Goal: Task Accomplishment & Management: Manage account settings

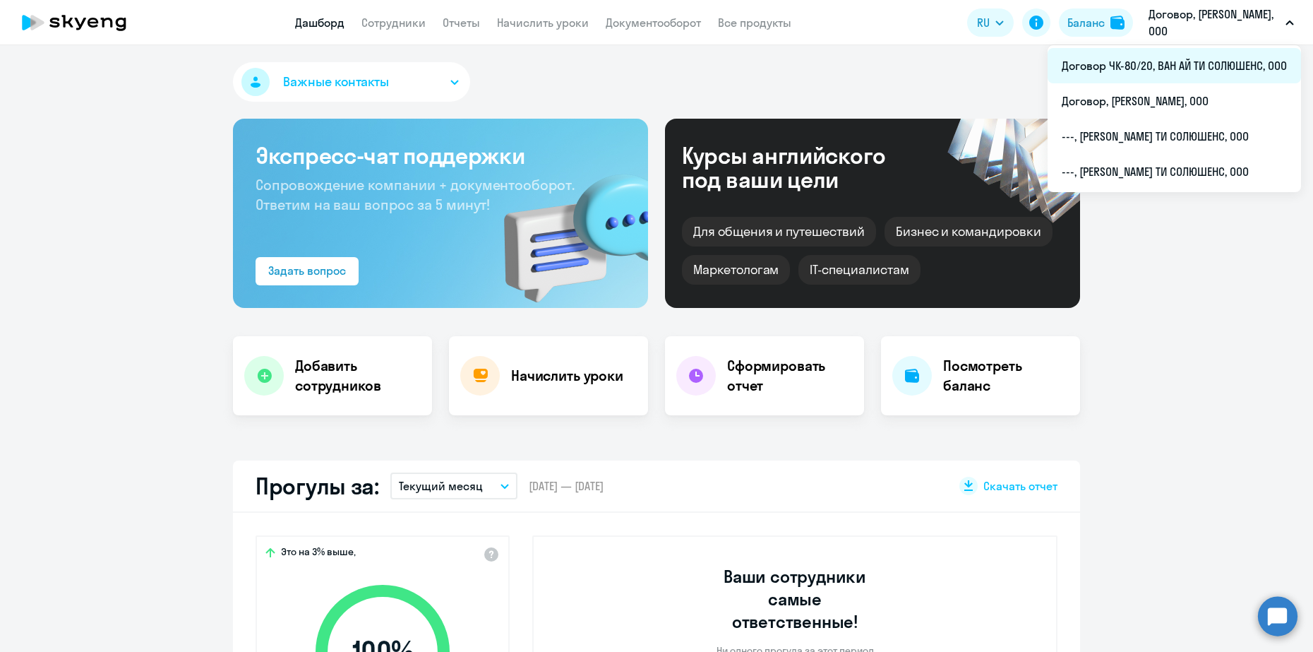
click at [1220, 63] on li "Договор ЧК-80/20, ВАН АЙ ТИ СОЛЮШЕНС, ООО" at bounding box center [1174, 65] width 253 height 35
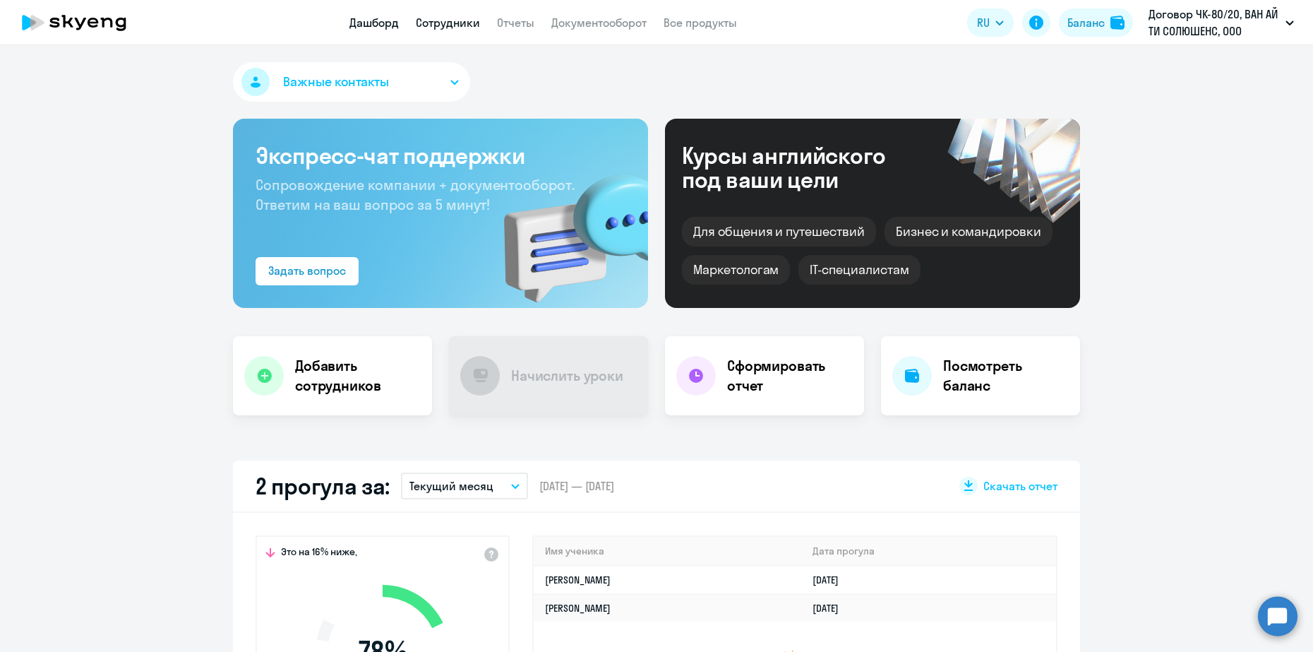
click at [467, 18] on link "Сотрудники" at bounding box center [448, 23] width 64 height 14
select select "30"
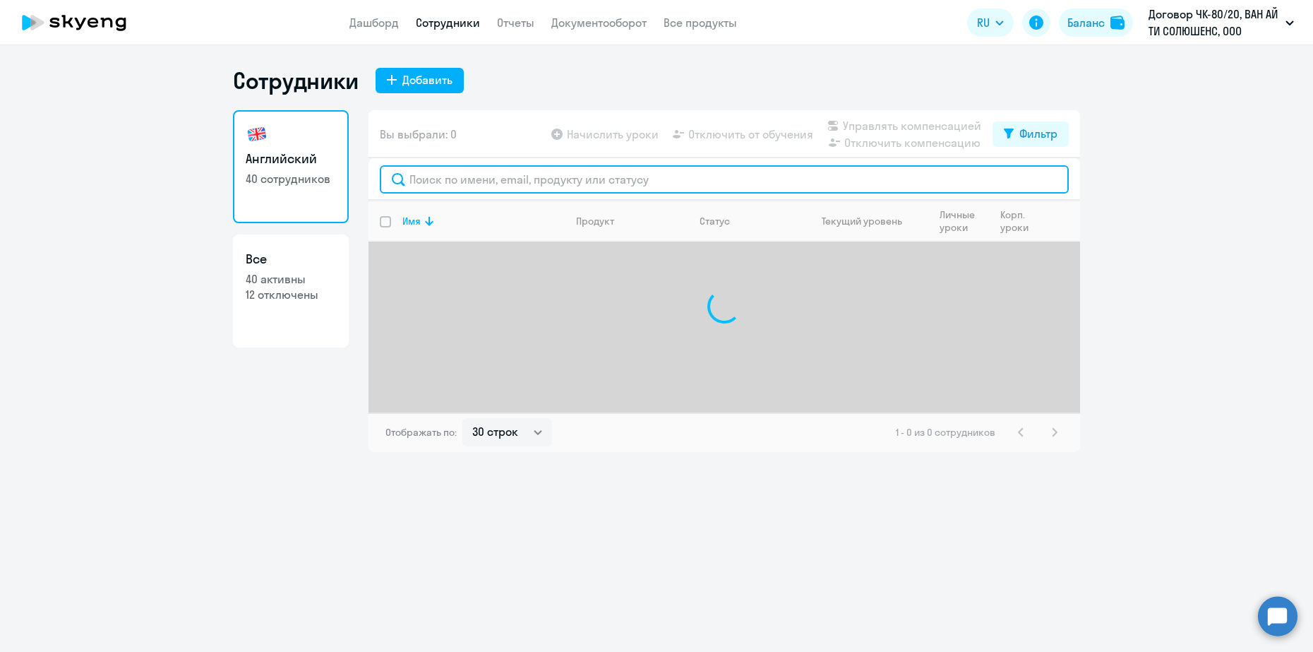
click at [498, 175] on input "text" at bounding box center [724, 179] width 689 height 28
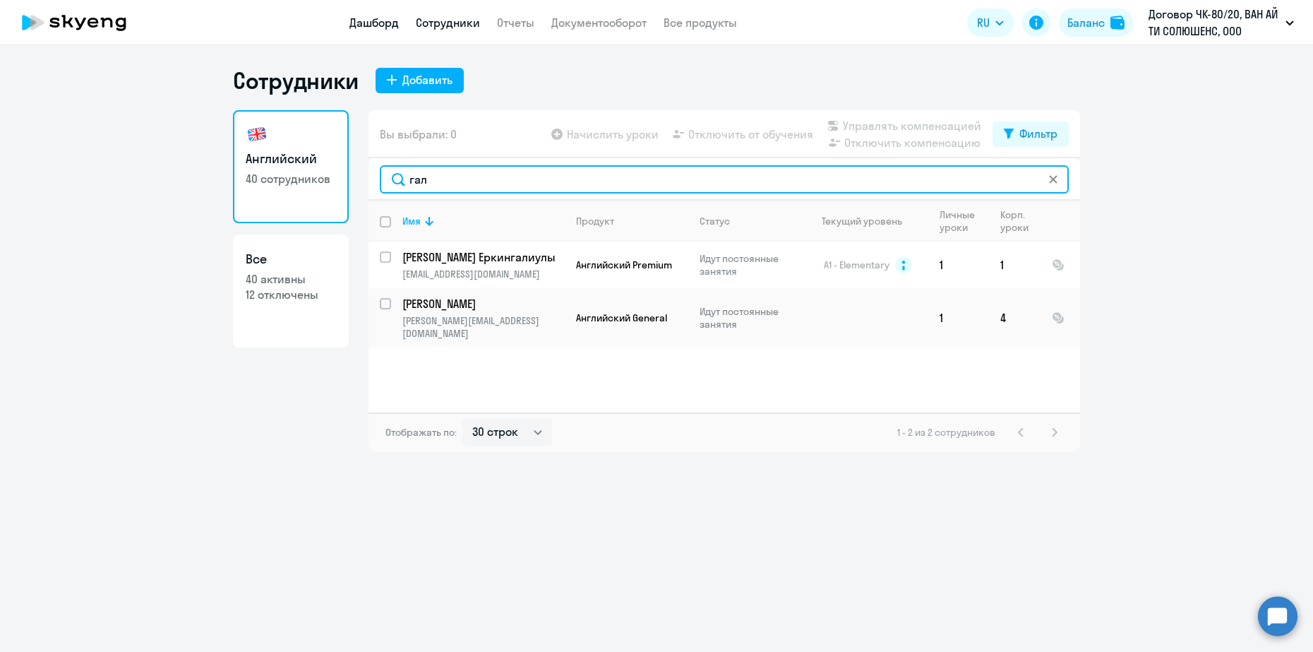
type input "гал"
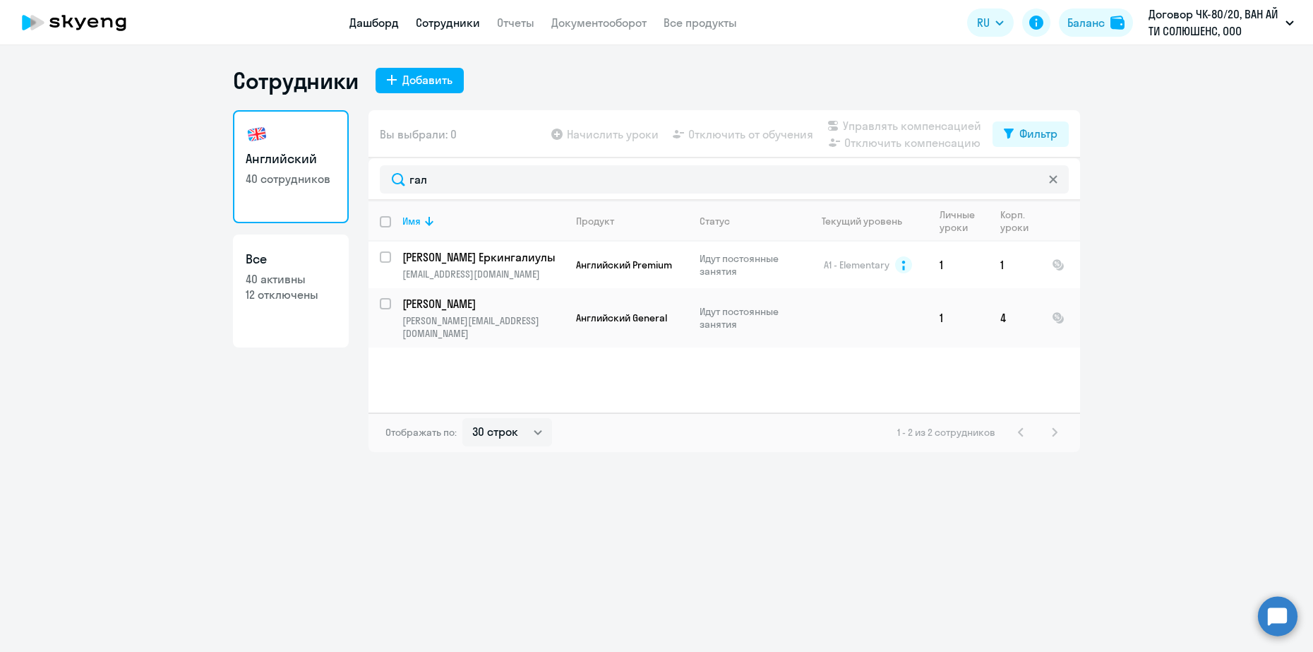
click at [394, 25] on link "Дашборд" at bounding box center [374, 23] width 49 height 14
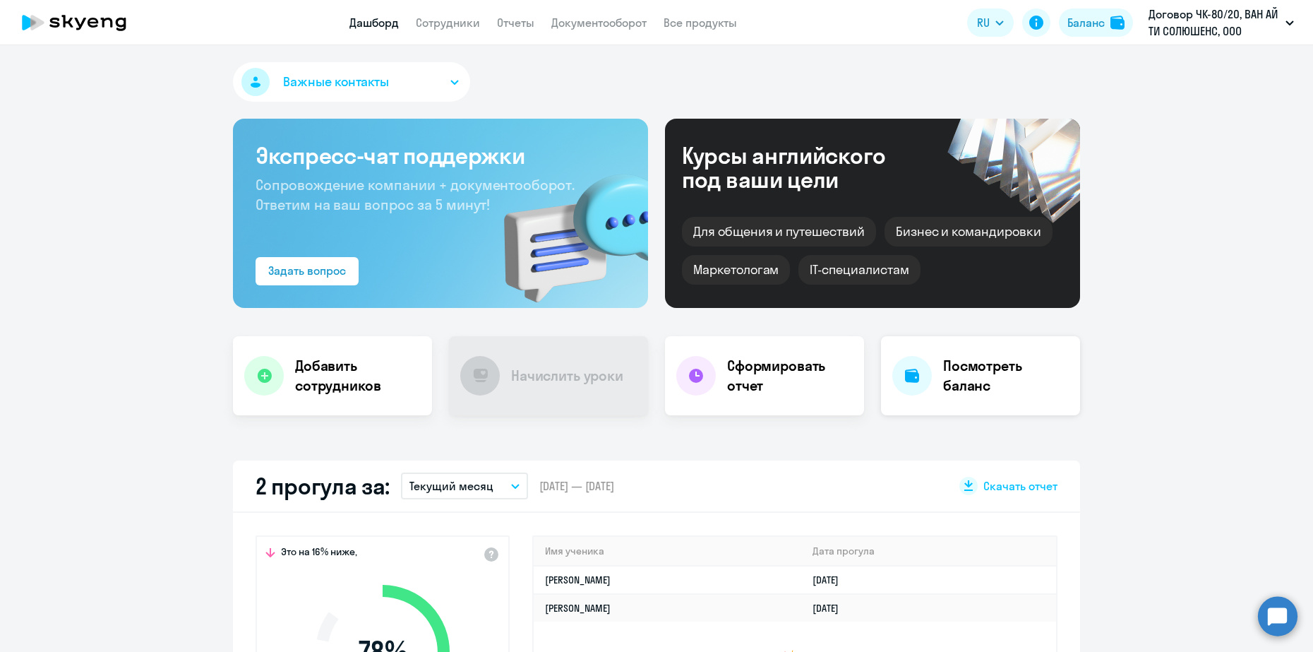
select select "30"
drag, startPoint x: 451, startPoint y: 23, endPoint x: 455, endPoint y: 35, distance: 12.1
click at [450, 23] on link "Сотрудники" at bounding box center [448, 23] width 64 height 14
select select "30"
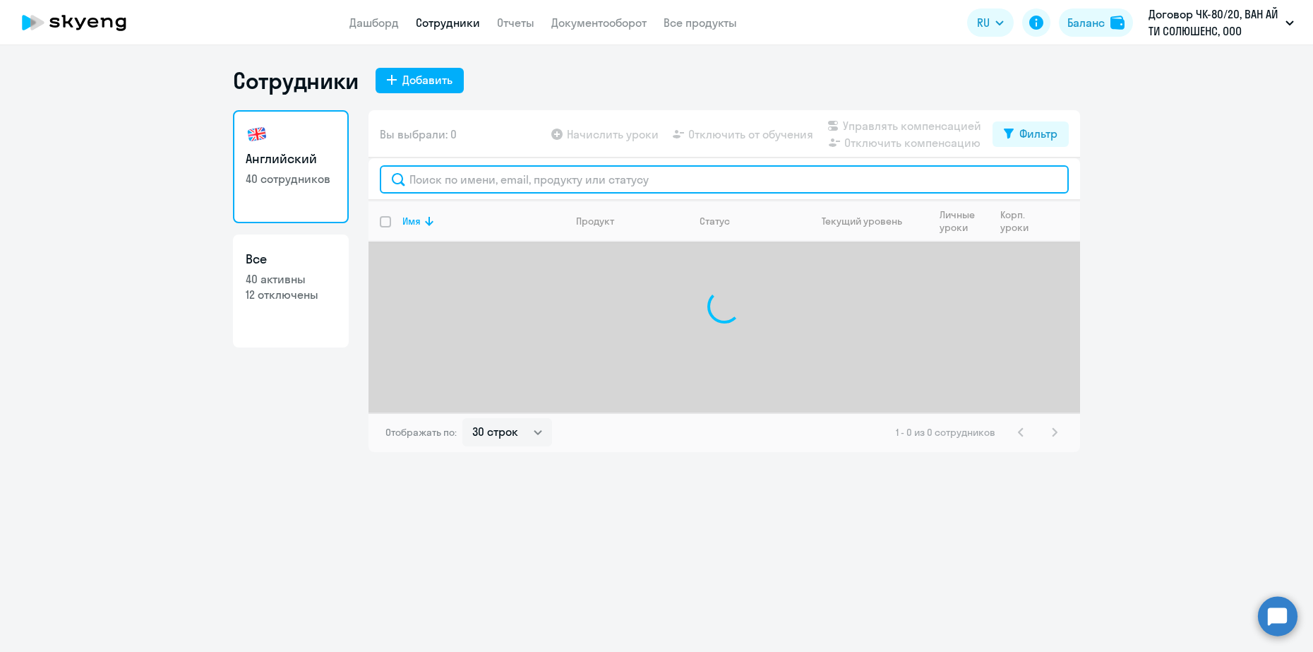
click at [565, 181] on input "text" at bounding box center [724, 179] width 689 height 28
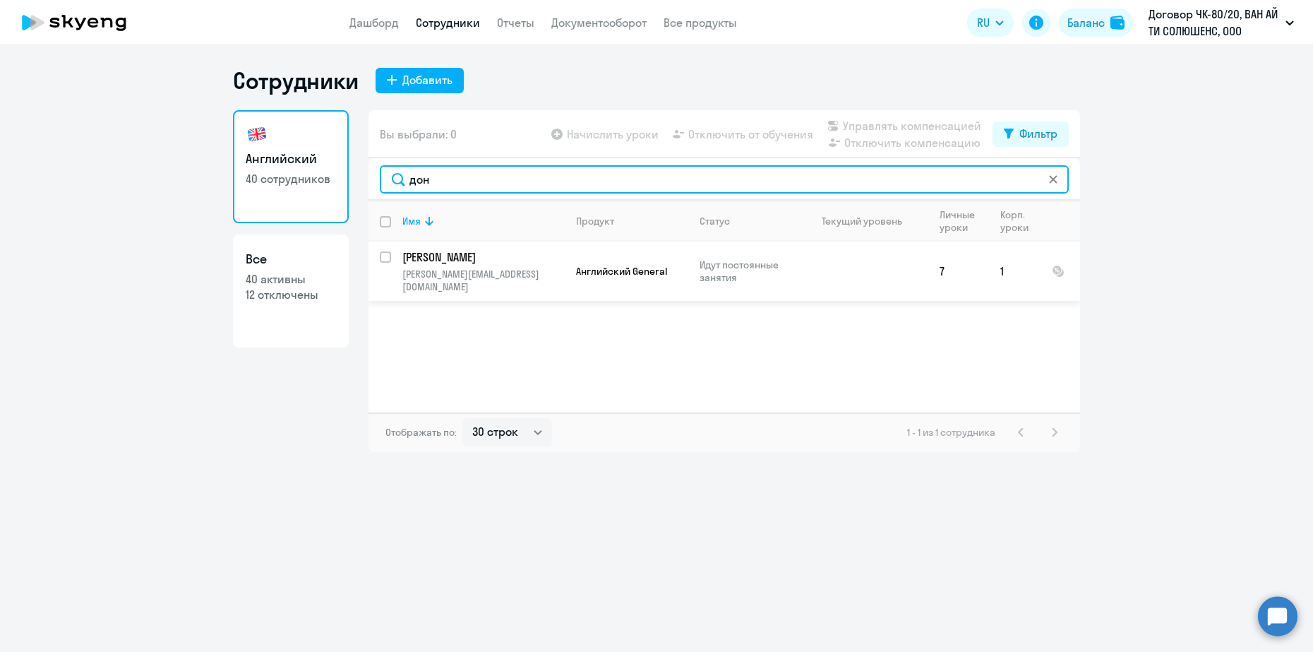
type input "дон"
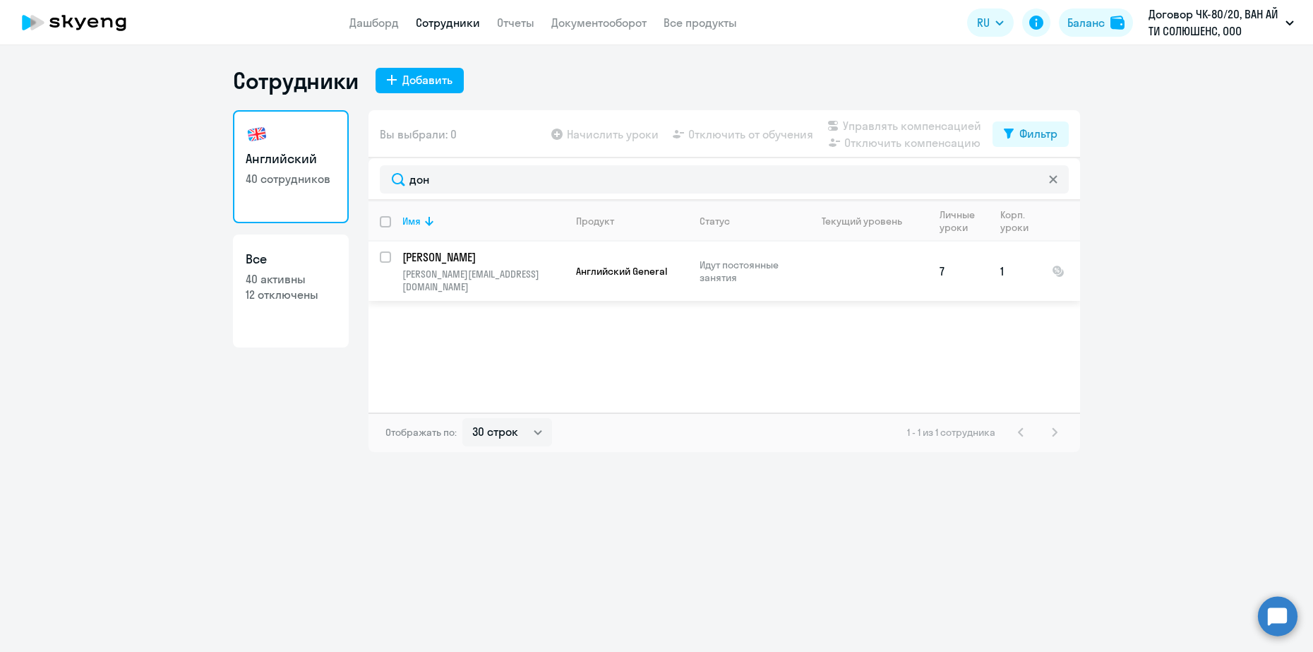
click at [385, 255] on input "select row 13337945" at bounding box center [394, 265] width 28 height 28
checkbox input "true"
click at [866, 138] on span "Отключить компенсацию" at bounding box center [912, 142] width 136 height 17
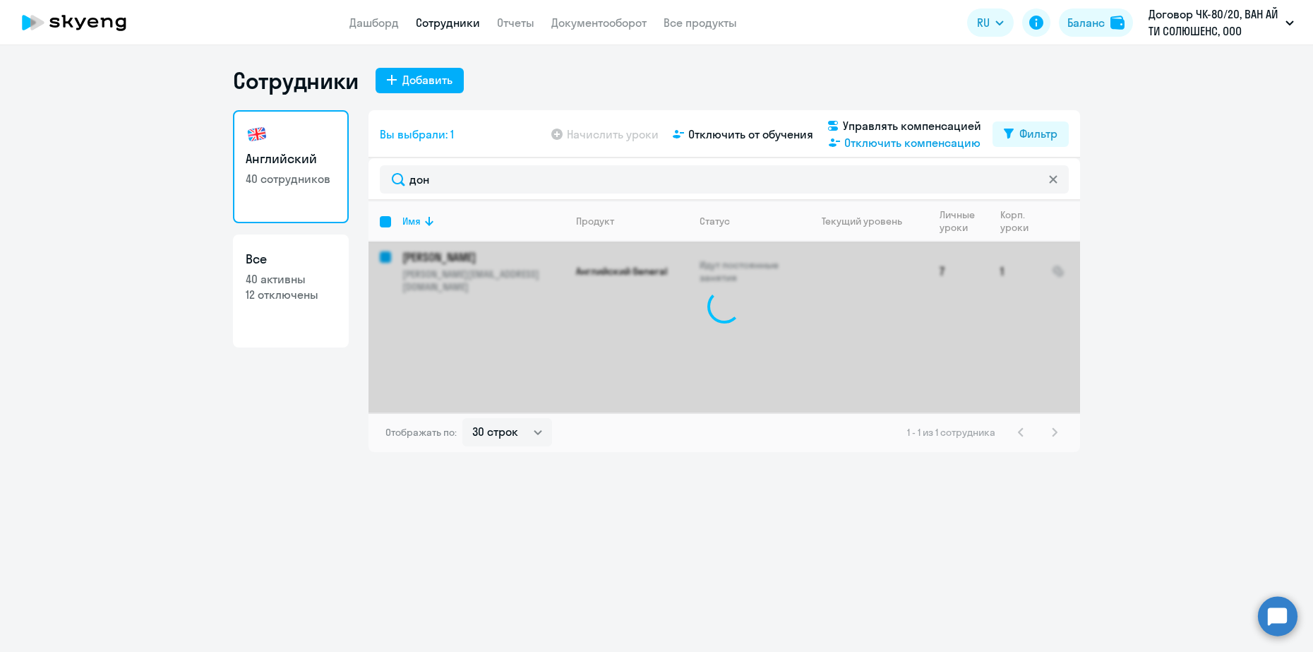
checkbox input "false"
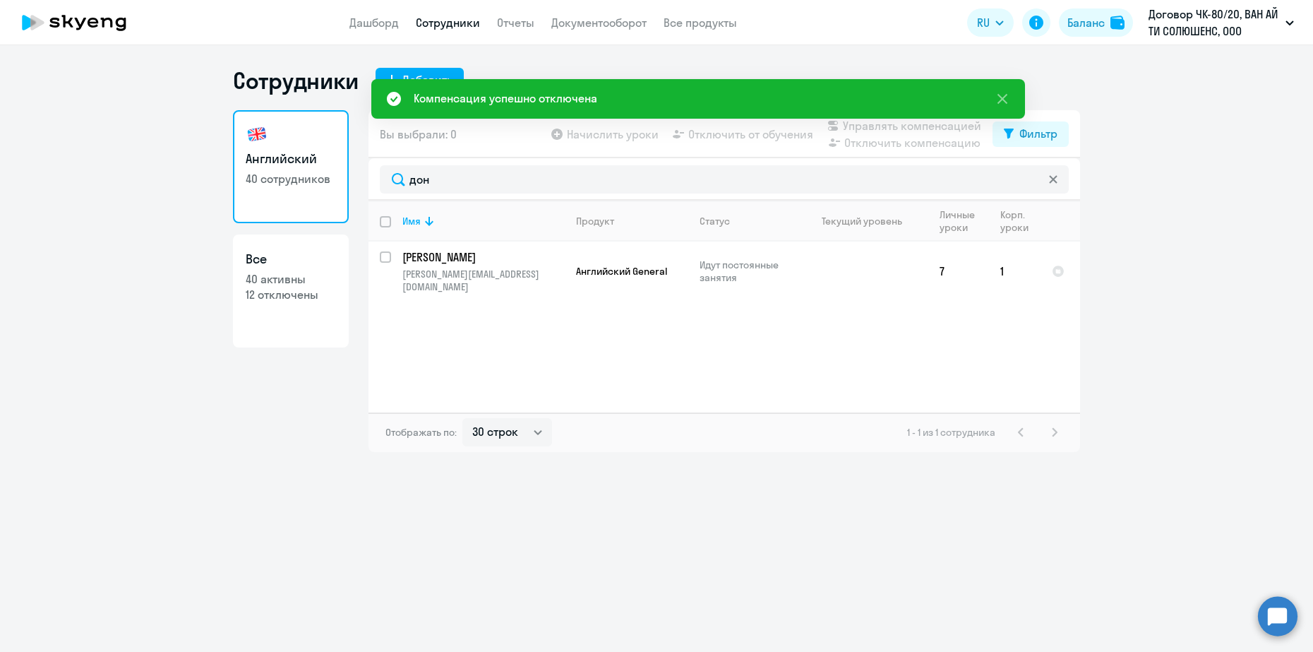
click at [903, 138] on app-table-action-button "Отключить компенсацию" at bounding box center [903, 142] width 157 height 17
click at [390, 254] on input "select row 13337945" at bounding box center [394, 265] width 28 height 28
checkbox input "true"
click at [900, 141] on app-table-action-button "Отключить компенсацию" at bounding box center [903, 142] width 157 height 17
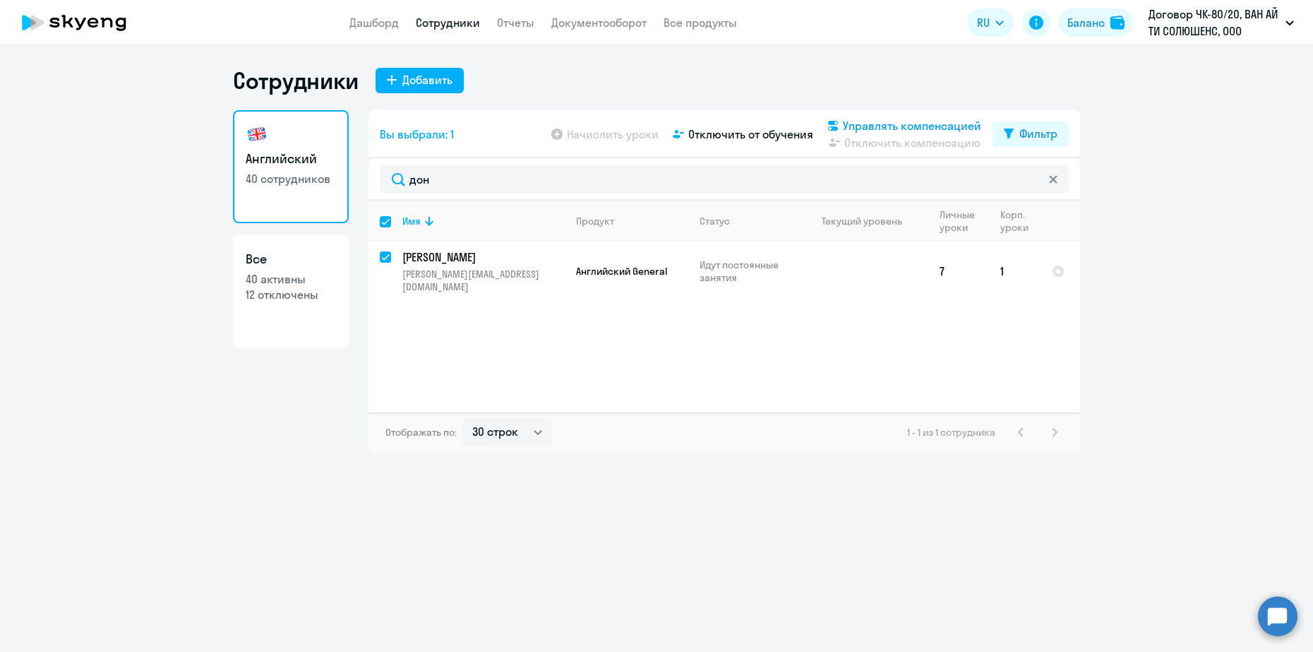
click at [900, 129] on span "Управлять компенсацией" at bounding box center [912, 125] width 138 height 17
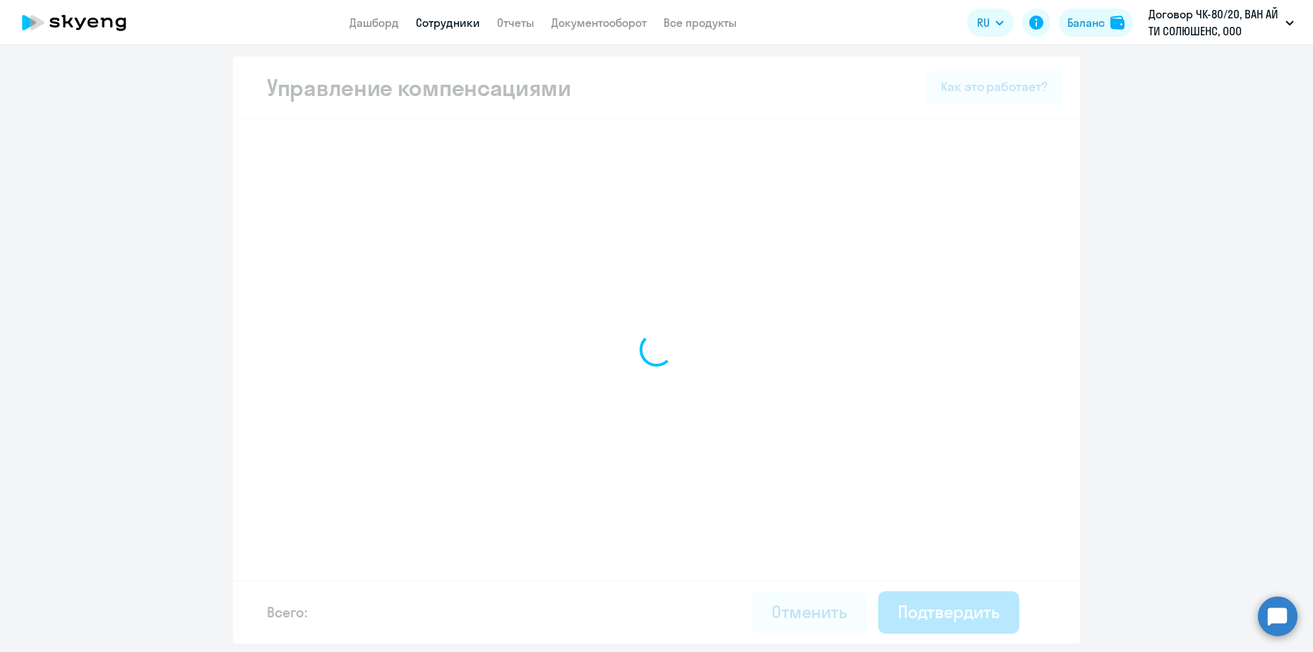
select select "MONTHLY"
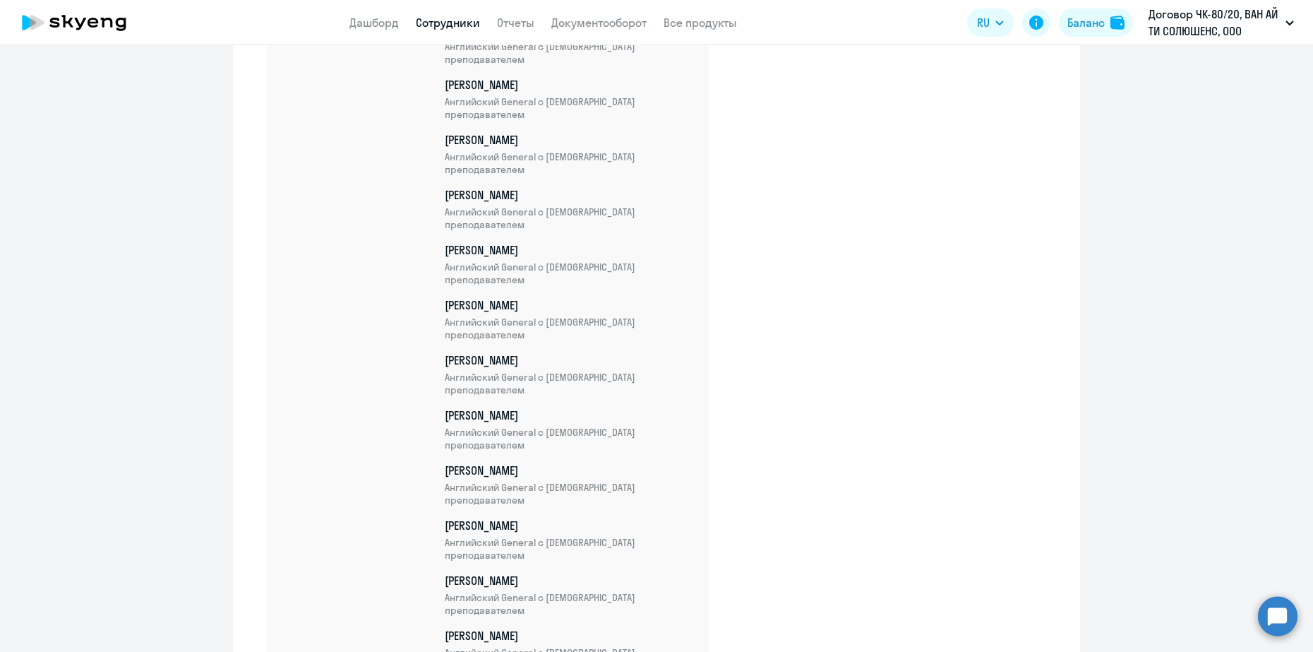
scroll to position [2291, 0]
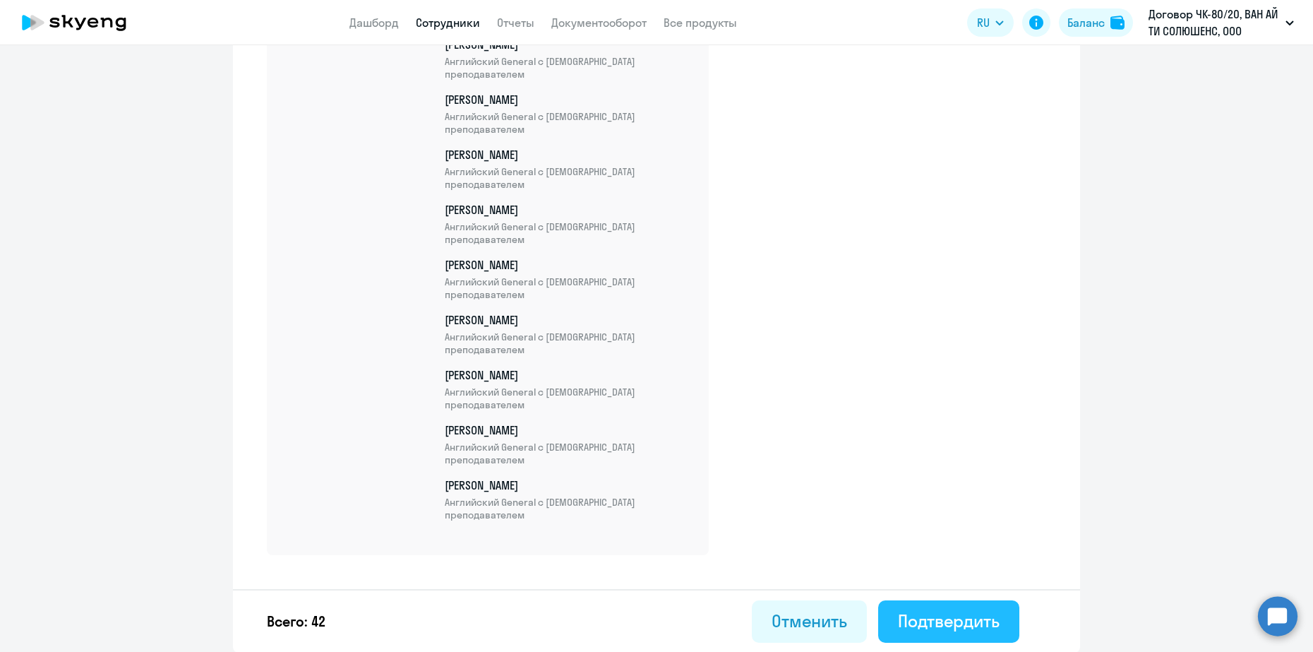
click at [941, 624] on div "Подтвердить" at bounding box center [949, 620] width 102 height 23
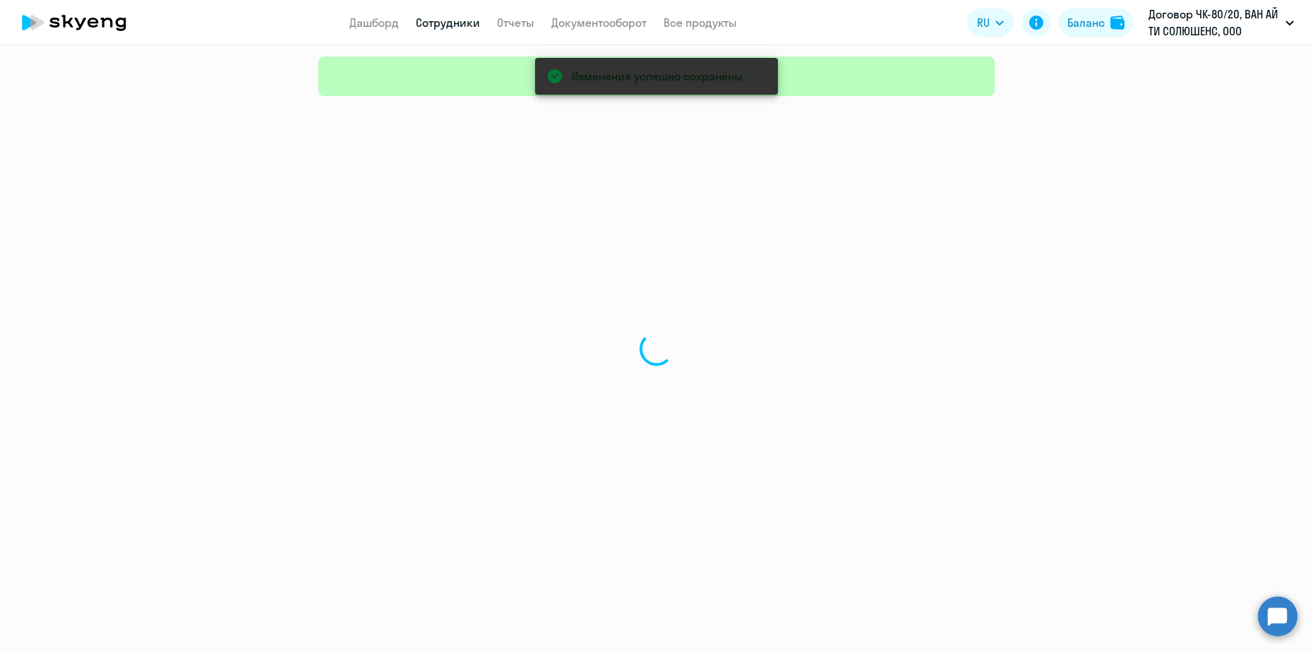
select select "30"
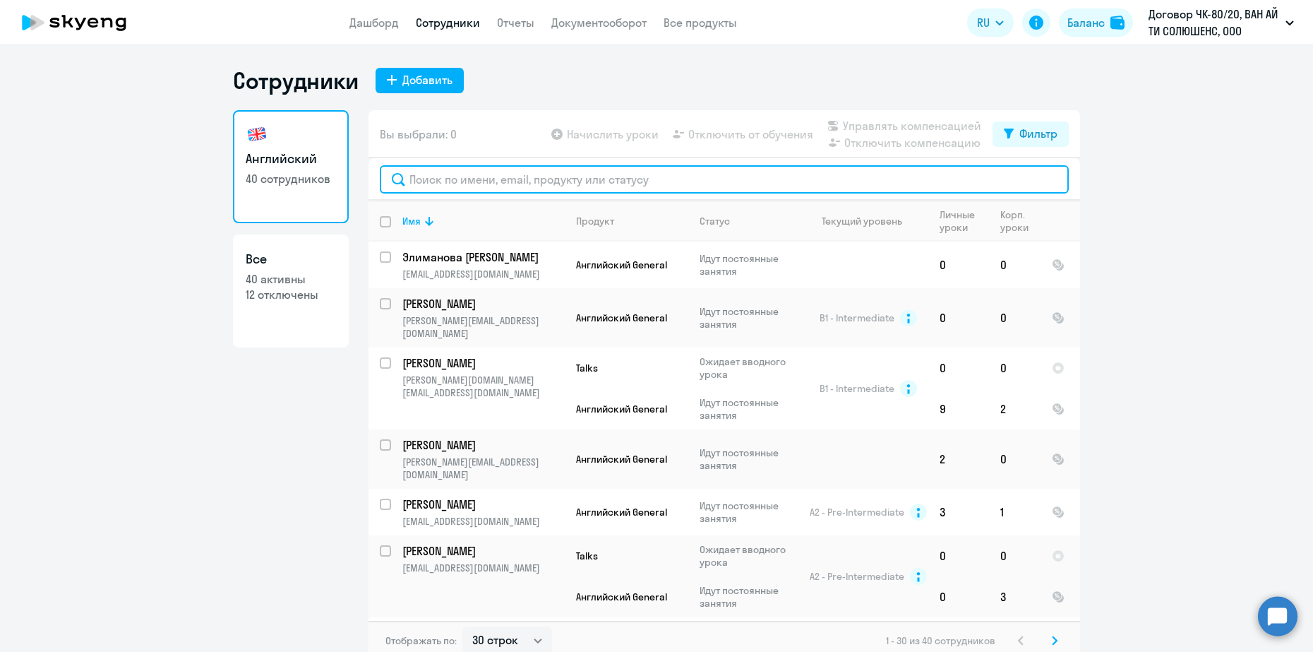
click at [532, 185] on input "text" at bounding box center [724, 179] width 689 height 28
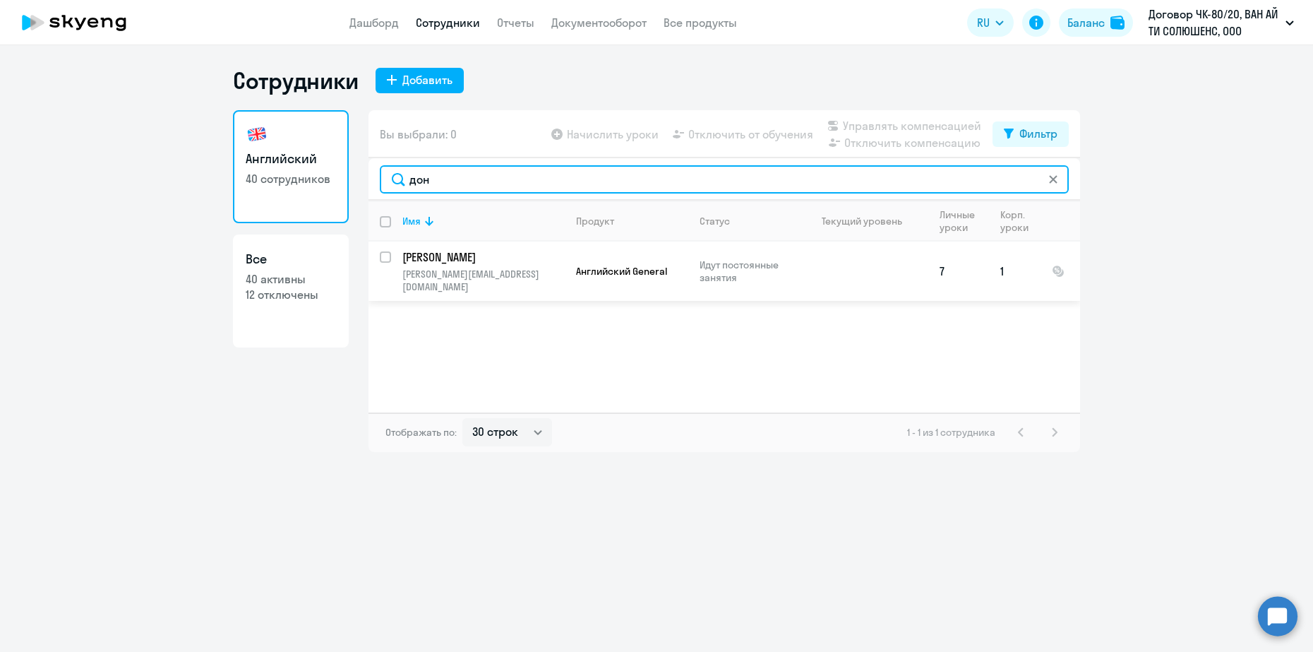
type input "дон"
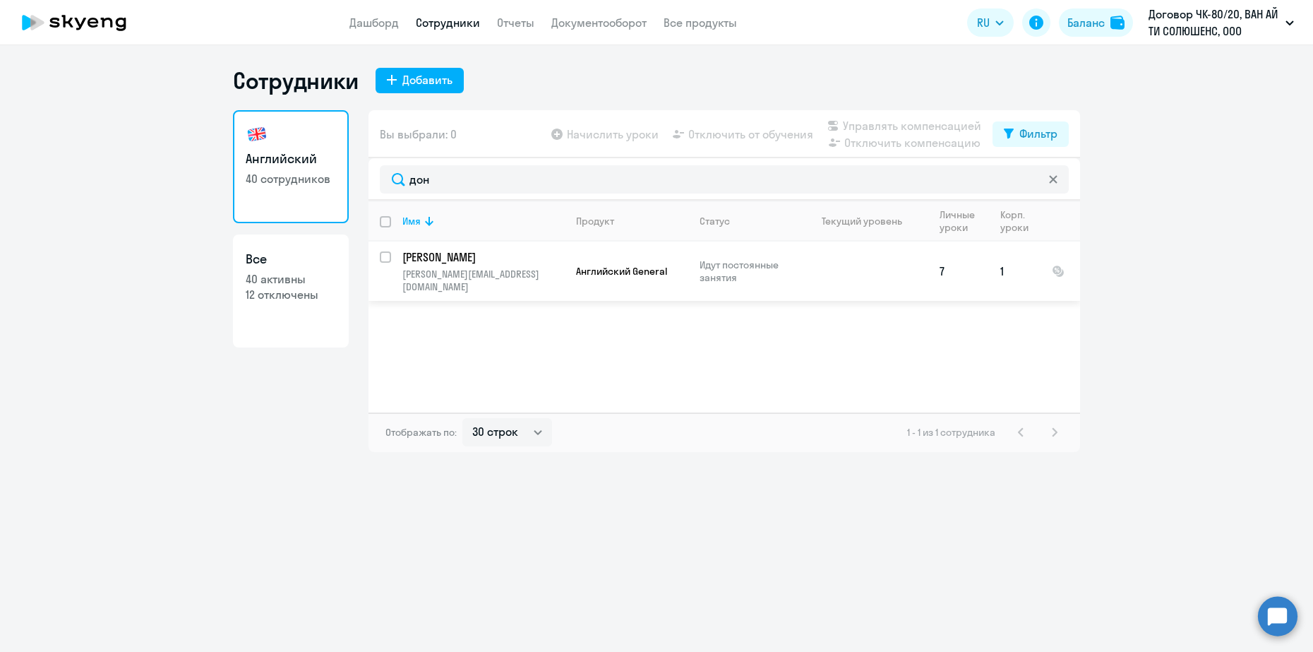
click at [389, 253] on tr "[PERSON_NAME] [PERSON_NAME][EMAIL_ADDRESS][DOMAIN_NAME] Английский General Идут…" at bounding box center [725, 270] width 712 height 59
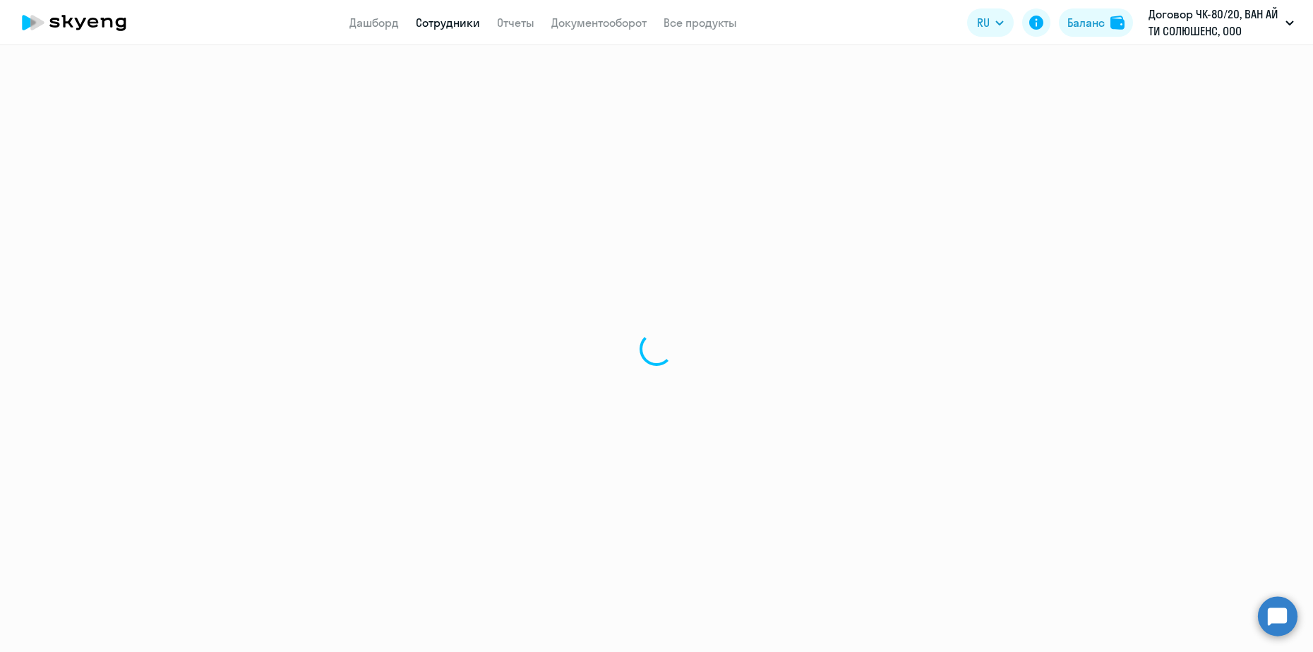
select select "english"
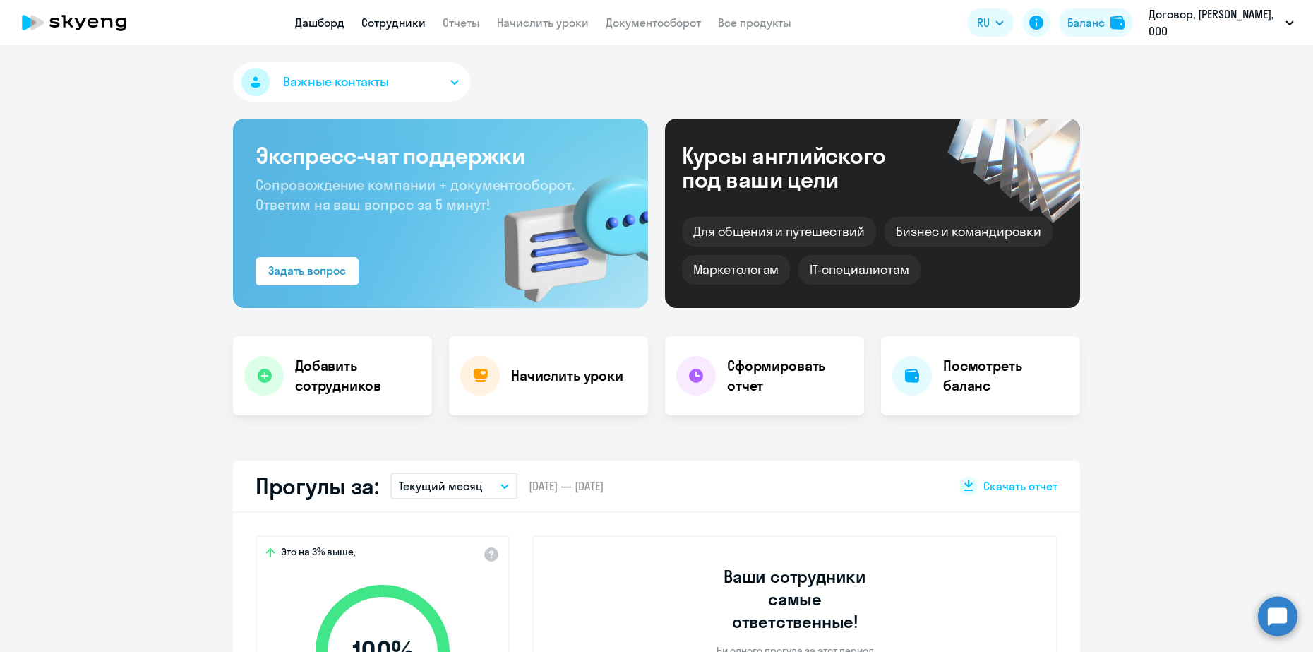
click at [400, 26] on link "Сотрудники" at bounding box center [394, 23] width 64 height 14
select select "30"
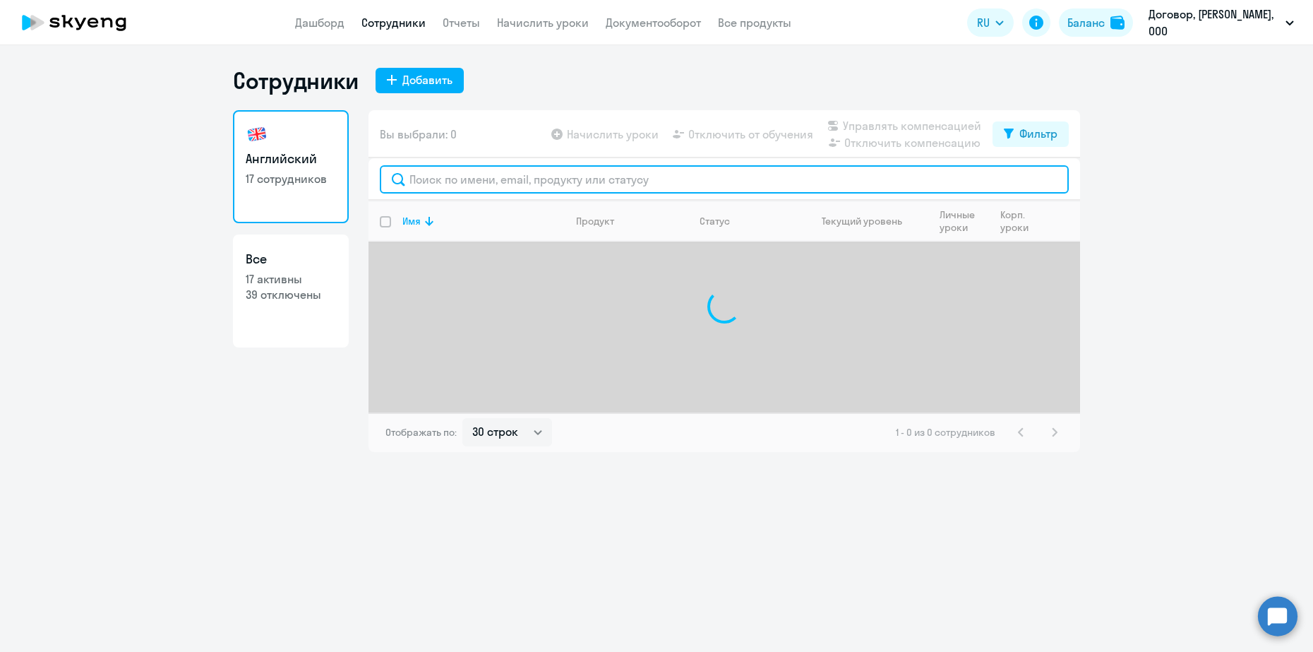
click at [532, 185] on input "text" at bounding box center [724, 179] width 689 height 28
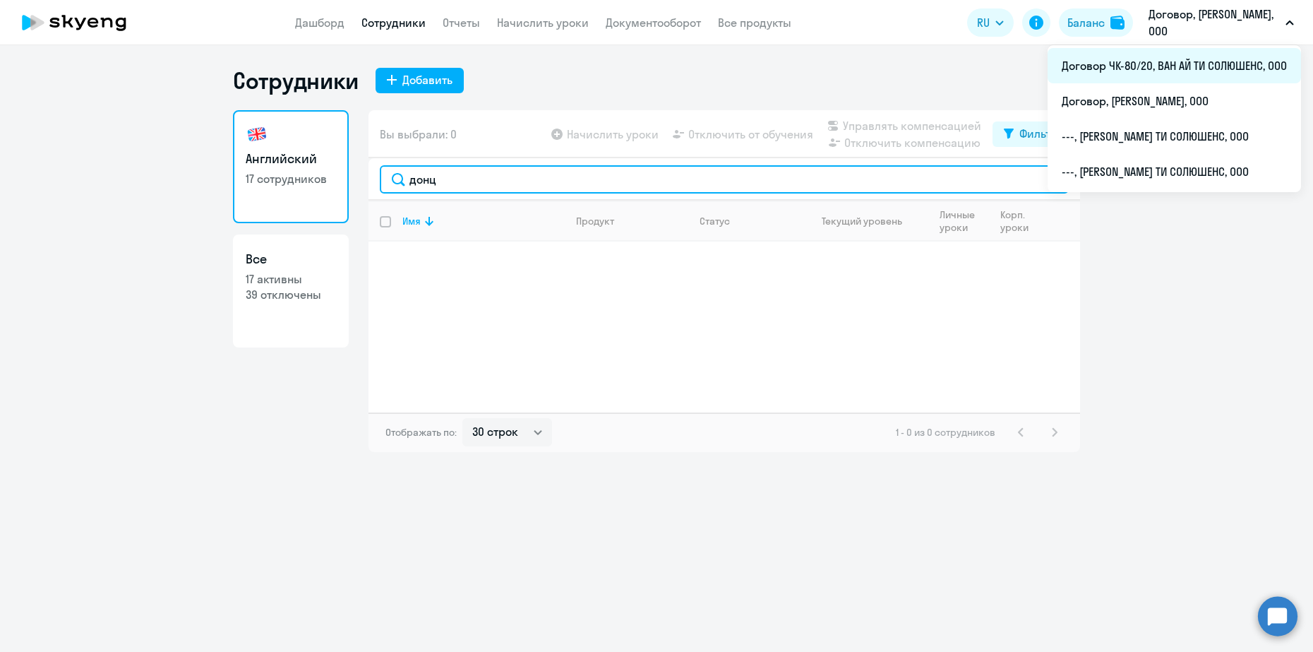
type input "донц"
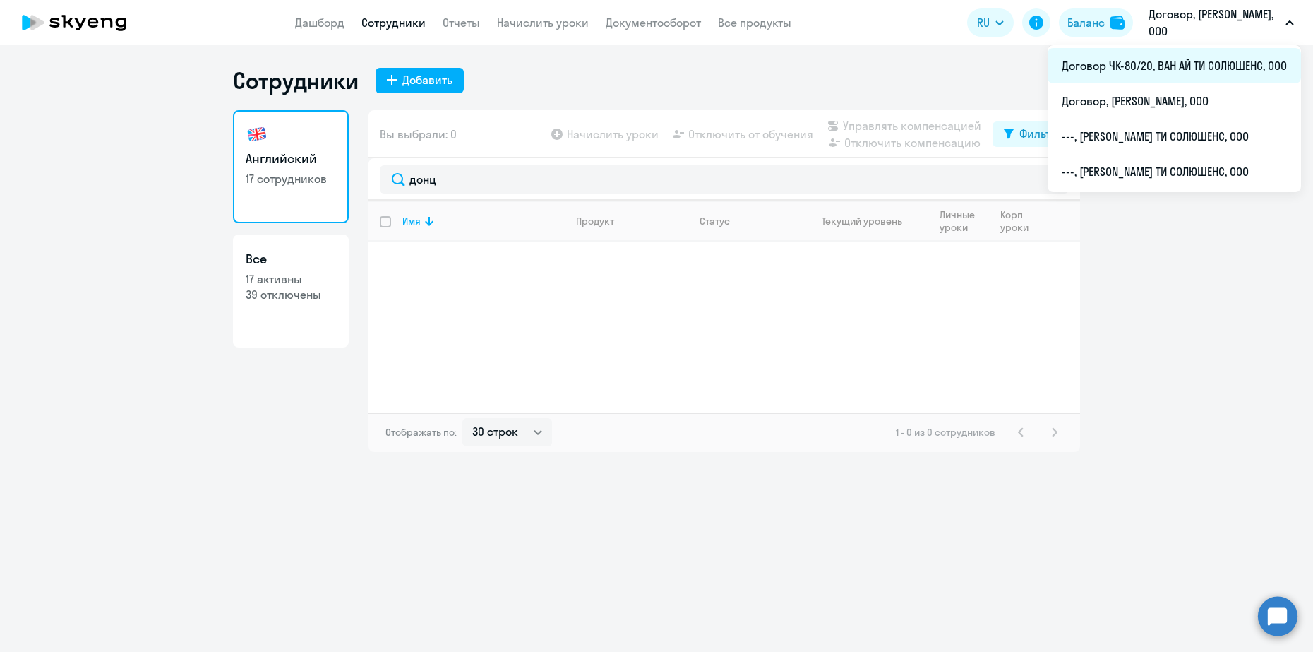
click at [1211, 66] on li "Договор ЧК-80/20, ВАН АЙ ТИ СОЛЮШЕНС, ООО" at bounding box center [1174, 65] width 253 height 35
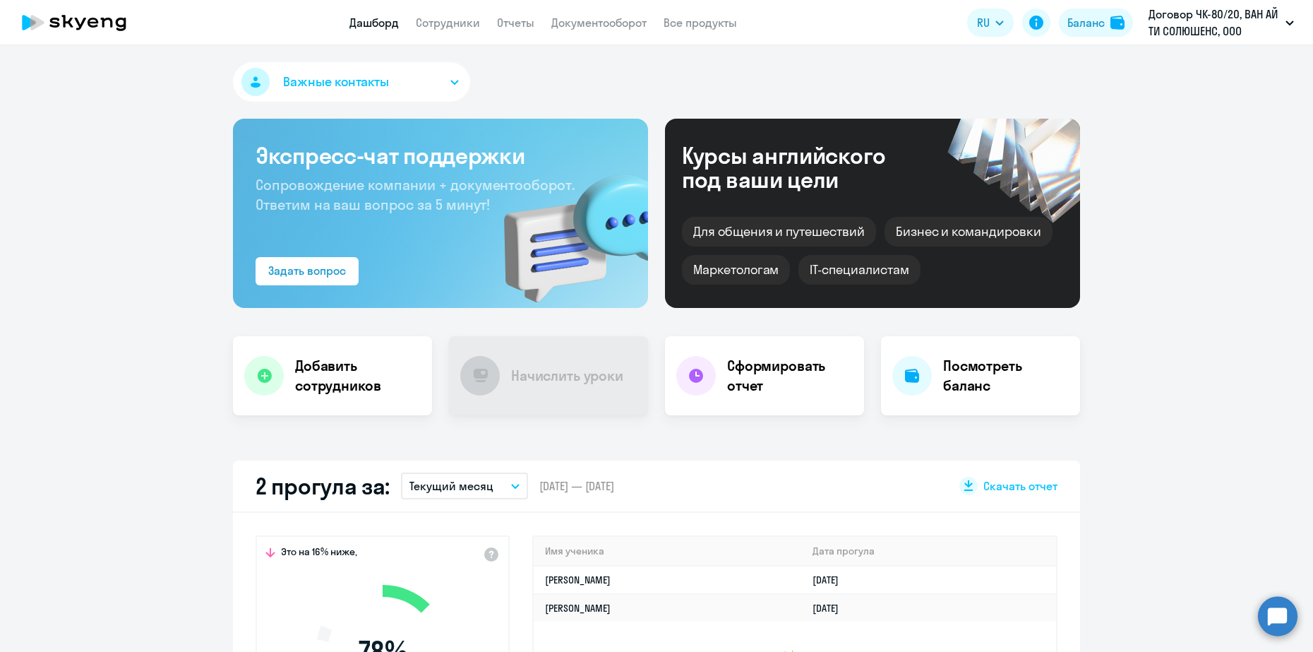
select select "30"
click at [446, 20] on link "Сотрудники" at bounding box center [448, 23] width 64 height 14
select select "30"
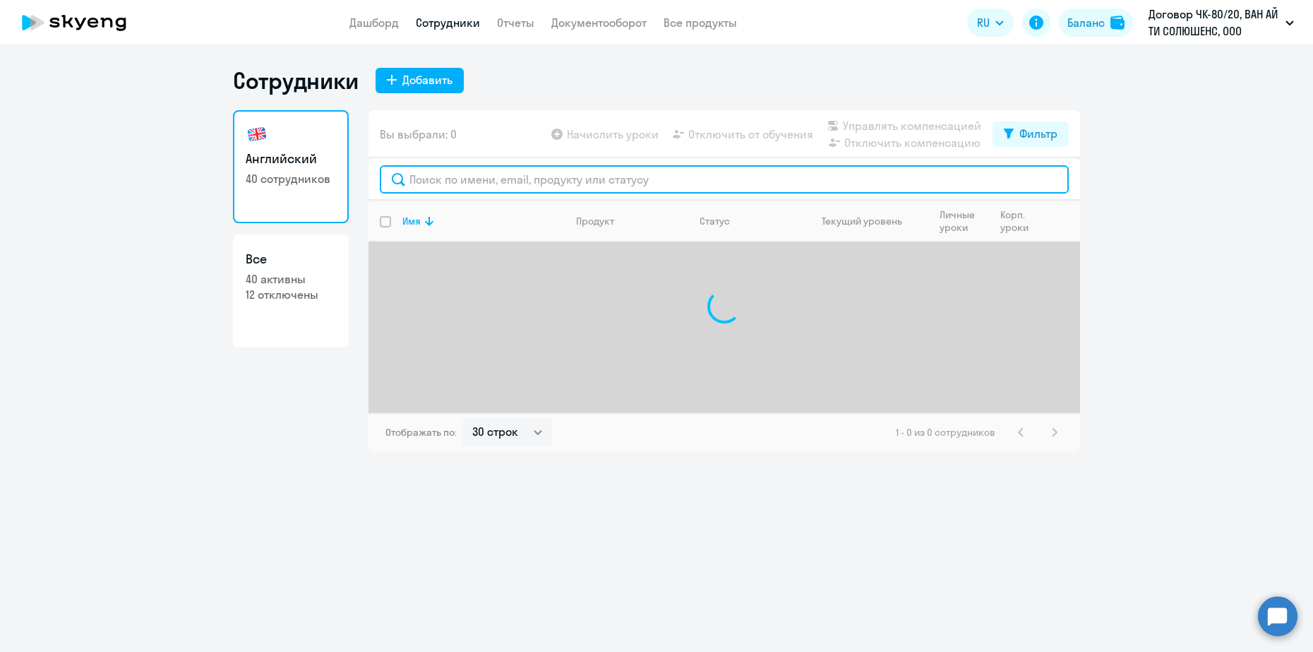
click at [530, 193] on input "text" at bounding box center [724, 179] width 689 height 28
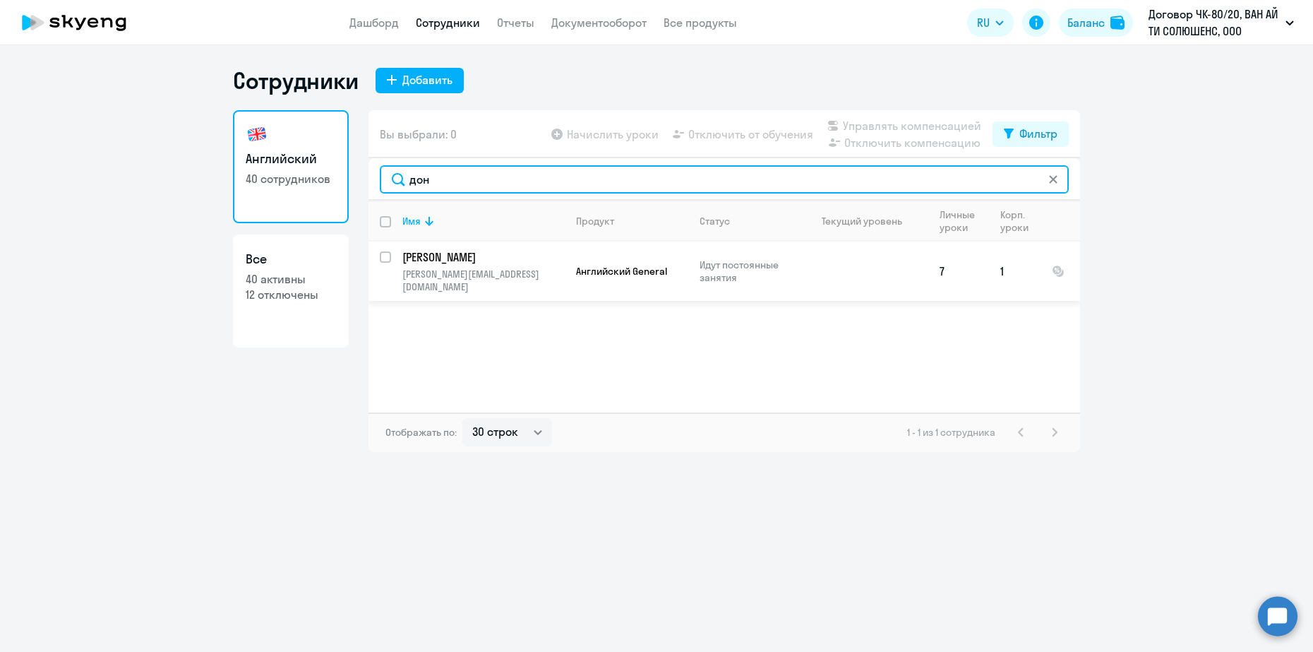
type input "дон"
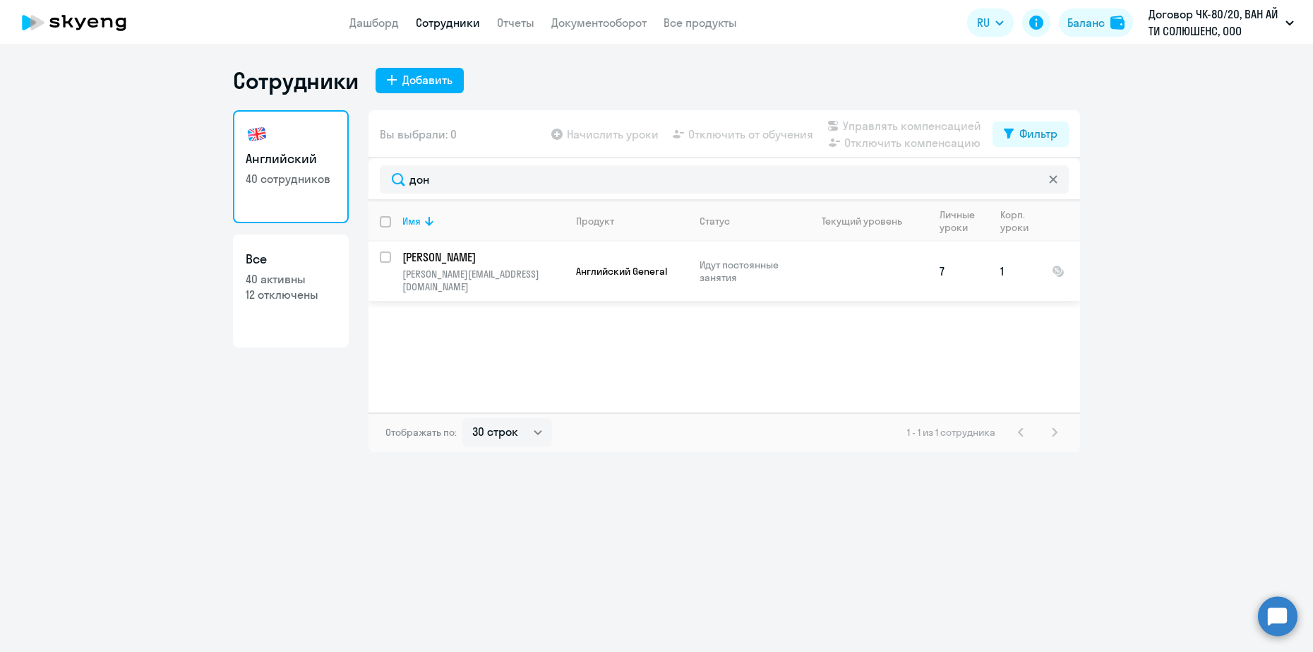
drag, startPoint x: 383, startPoint y: 257, endPoint x: 393, endPoint y: 252, distance: 11.7
click at [383, 256] on input "select row 13337945" at bounding box center [394, 265] width 28 height 28
checkbox input "true"
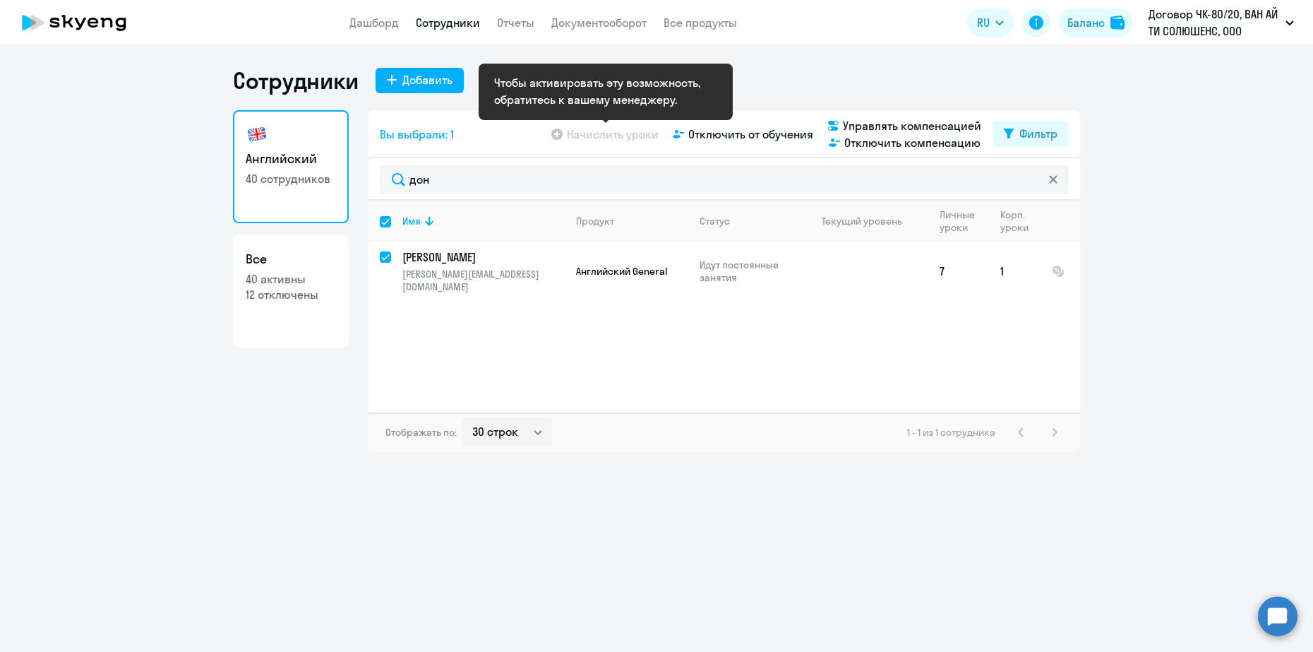
click at [614, 129] on app-table-action-button "Начислить уроки" at bounding box center [604, 134] width 110 height 17
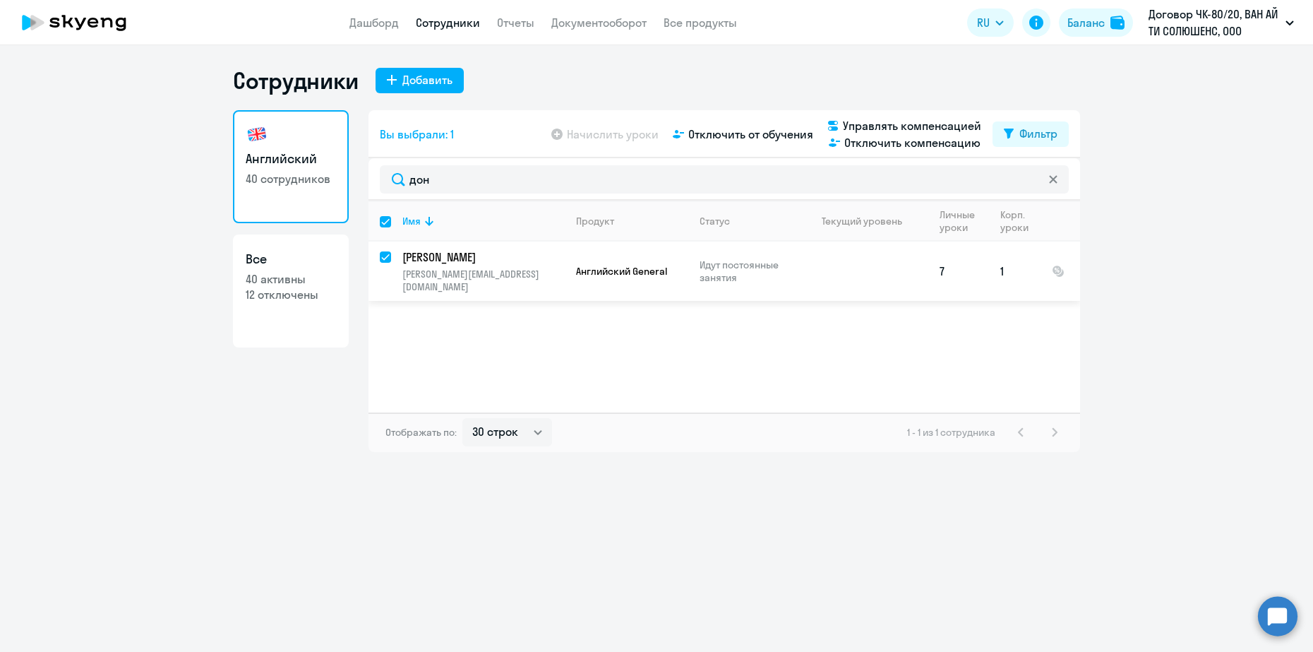
click at [895, 264] on td at bounding box center [862, 270] width 131 height 59
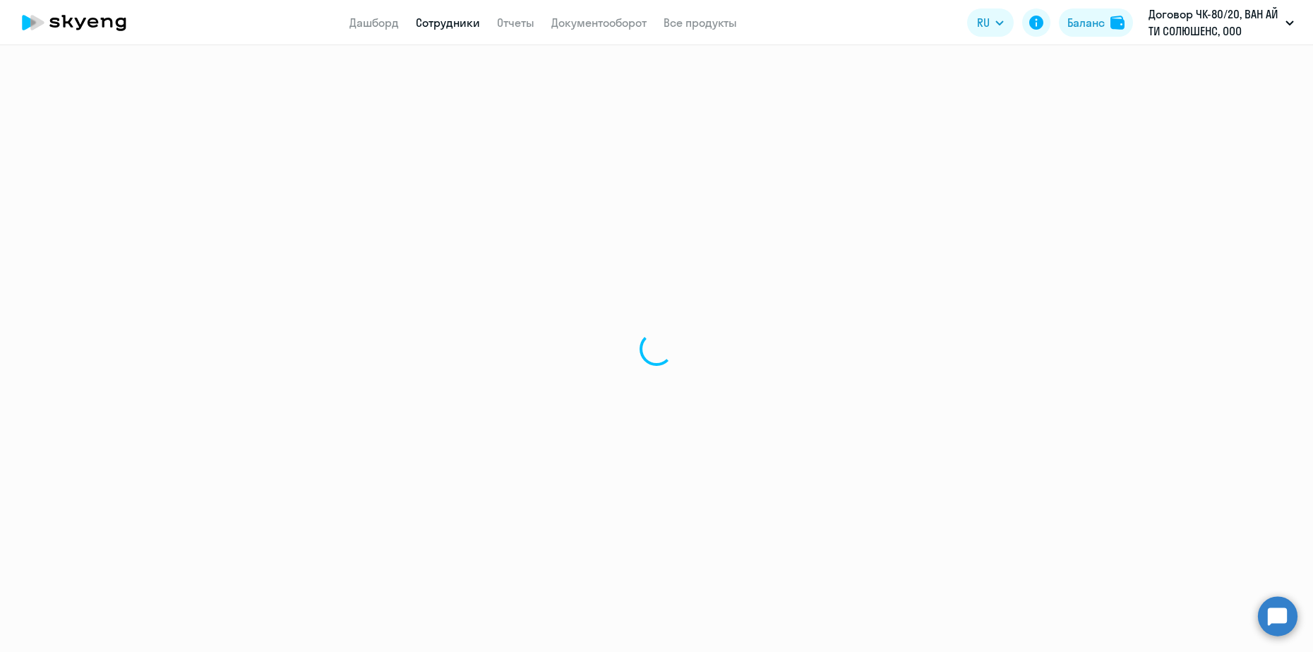
select select "english"
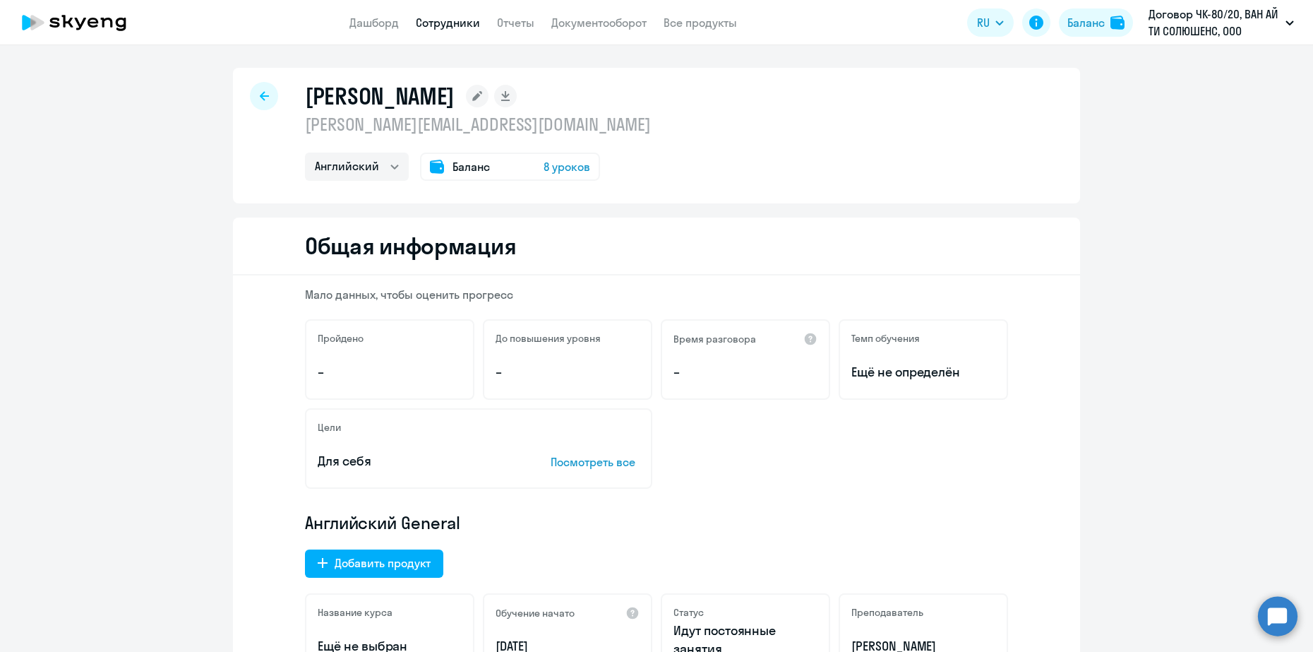
click at [549, 163] on span "8 уроков" at bounding box center [567, 166] width 47 height 17
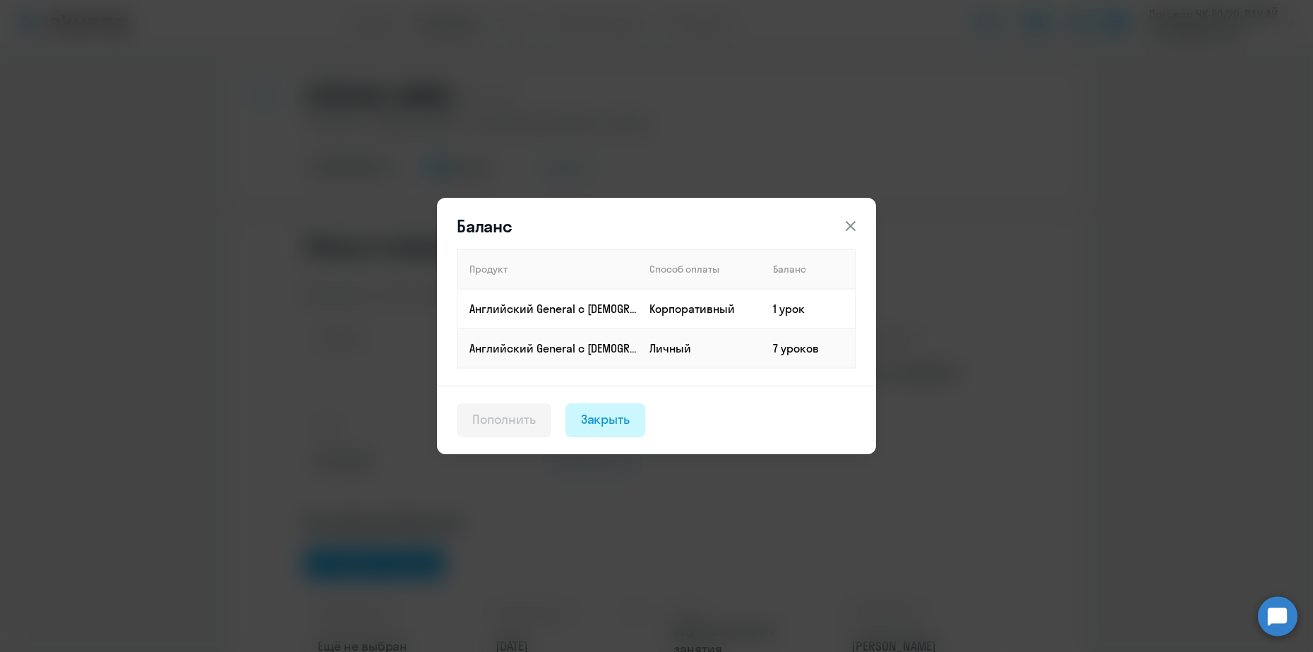
click at [611, 415] on div "Закрыть" at bounding box center [605, 419] width 49 height 18
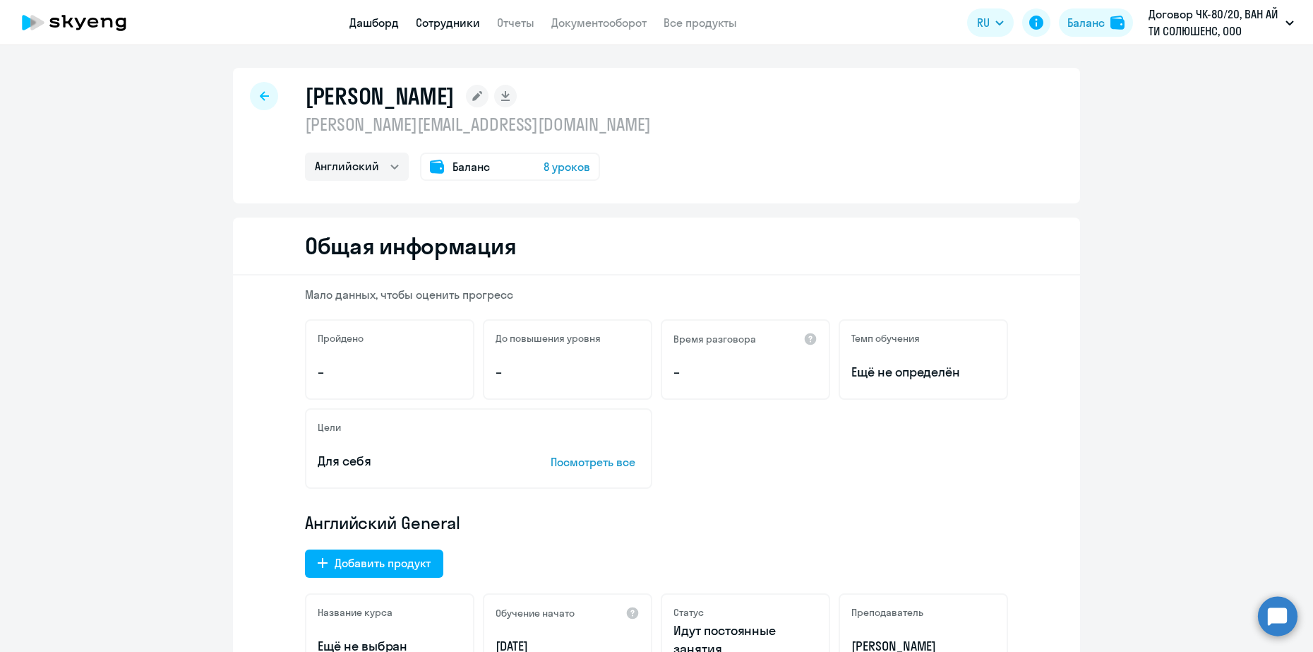
click at [389, 20] on link "Дашборд" at bounding box center [374, 23] width 49 height 14
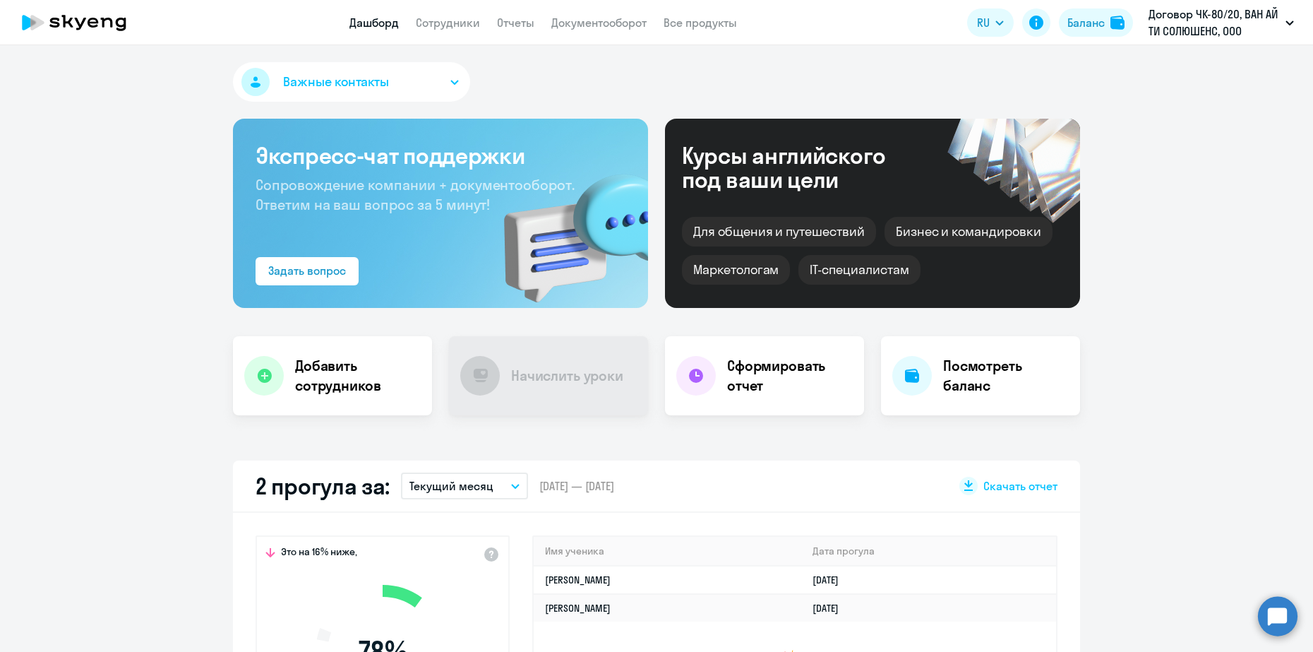
select select "30"
click at [444, 30] on app-menu-item-link "Сотрудники" at bounding box center [448, 23] width 64 height 18
click at [445, 22] on link "Сотрудники" at bounding box center [448, 23] width 64 height 14
select select "30"
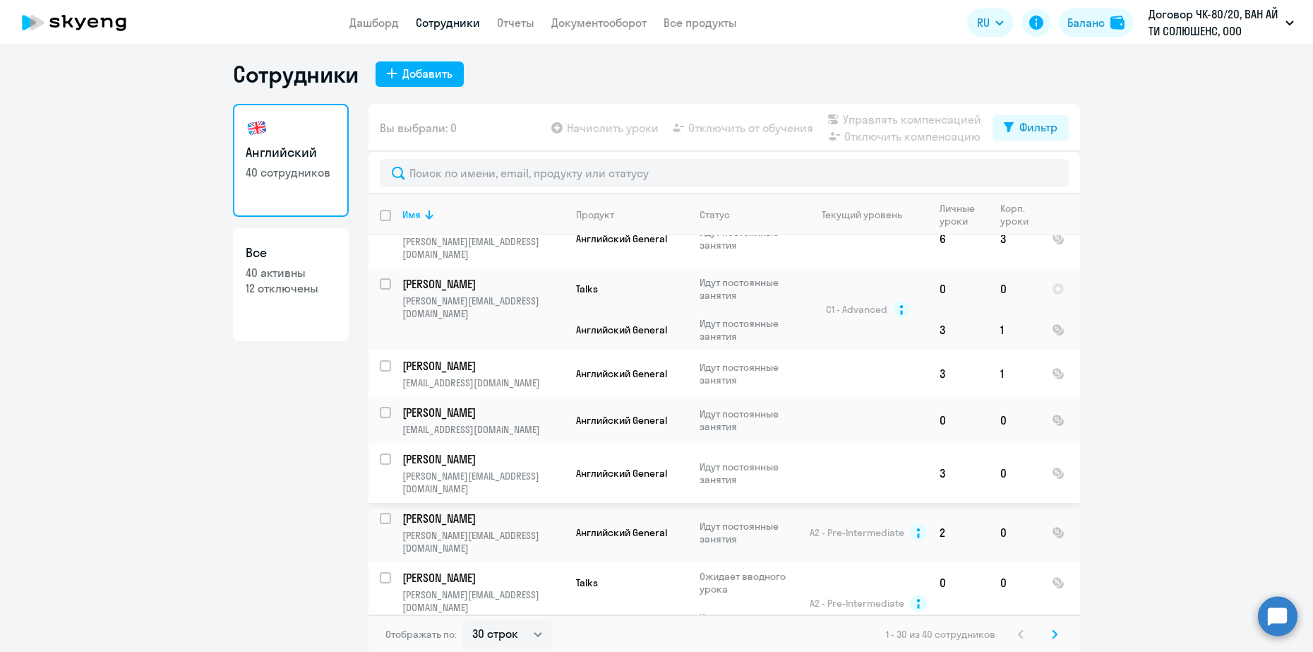
scroll to position [8, 0]
click at [1051, 627] on svg-icon at bounding box center [1054, 631] width 17 height 17
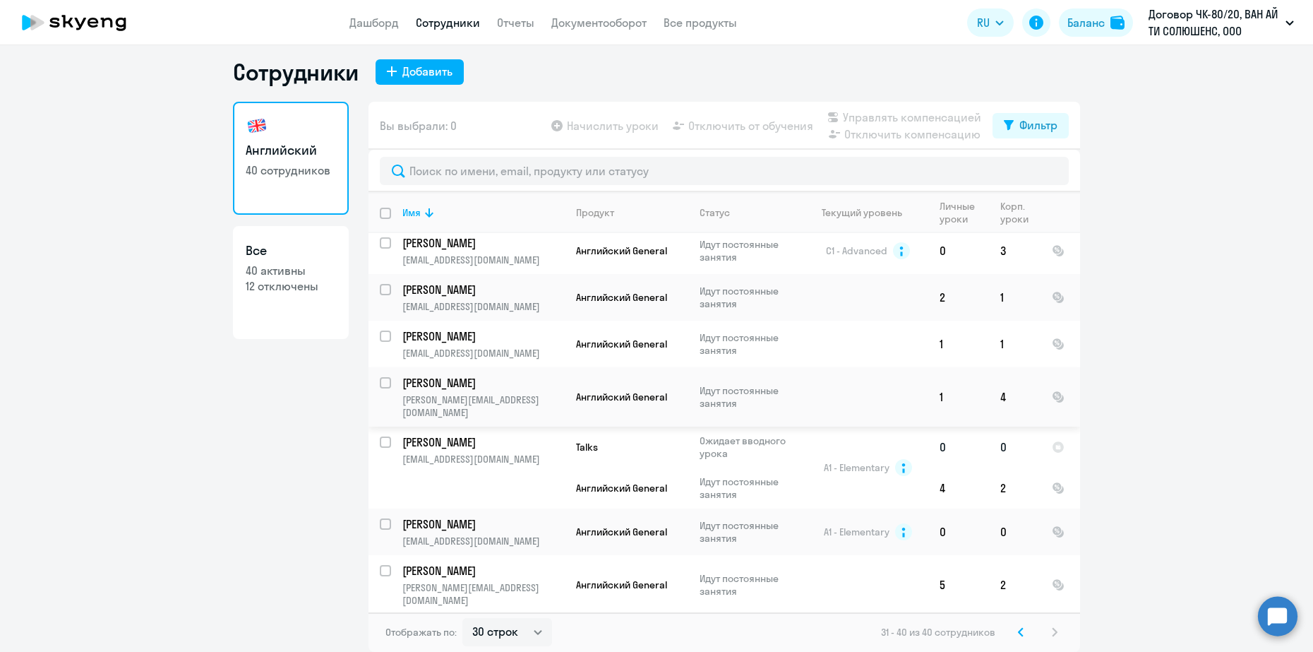
scroll to position [122, 0]
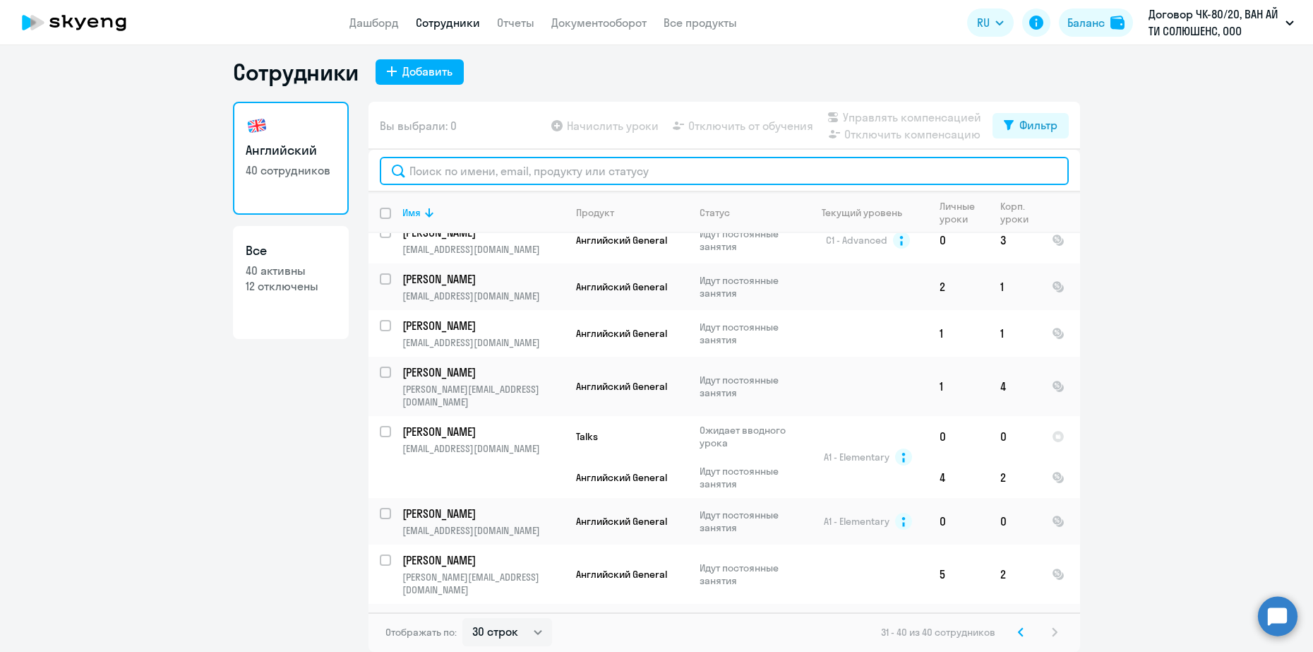
click at [745, 181] on input "text" at bounding box center [724, 171] width 689 height 28
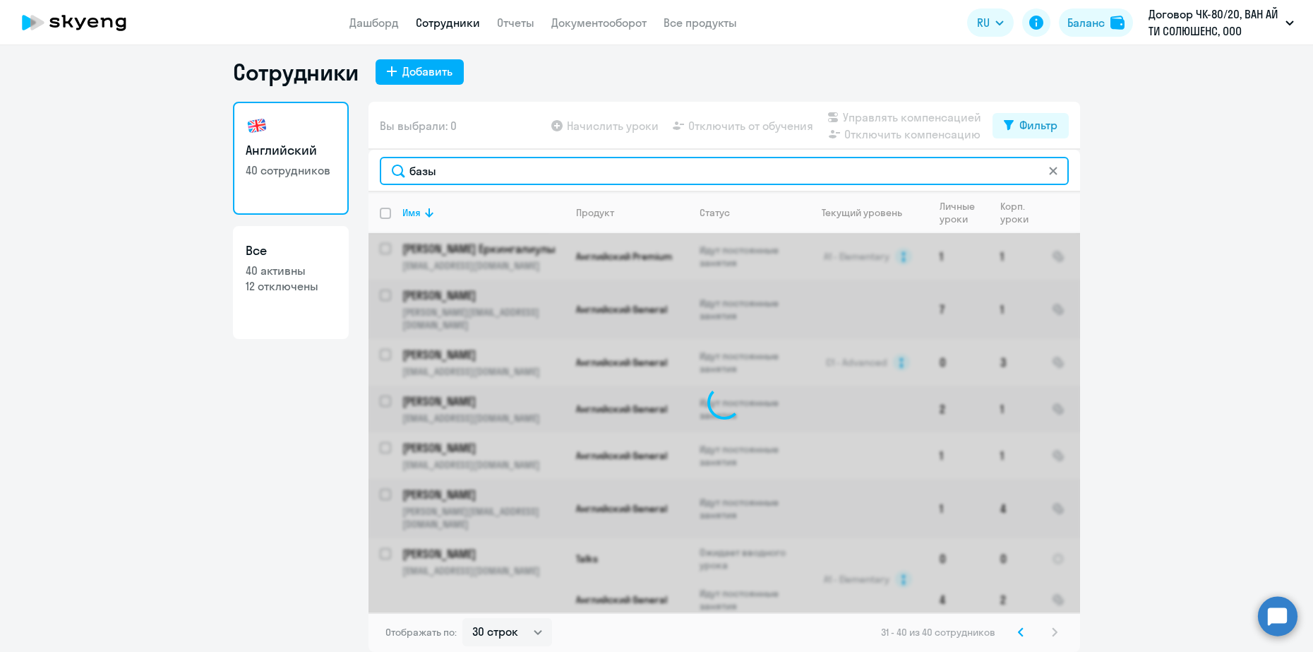
scroll to position [0, 0]
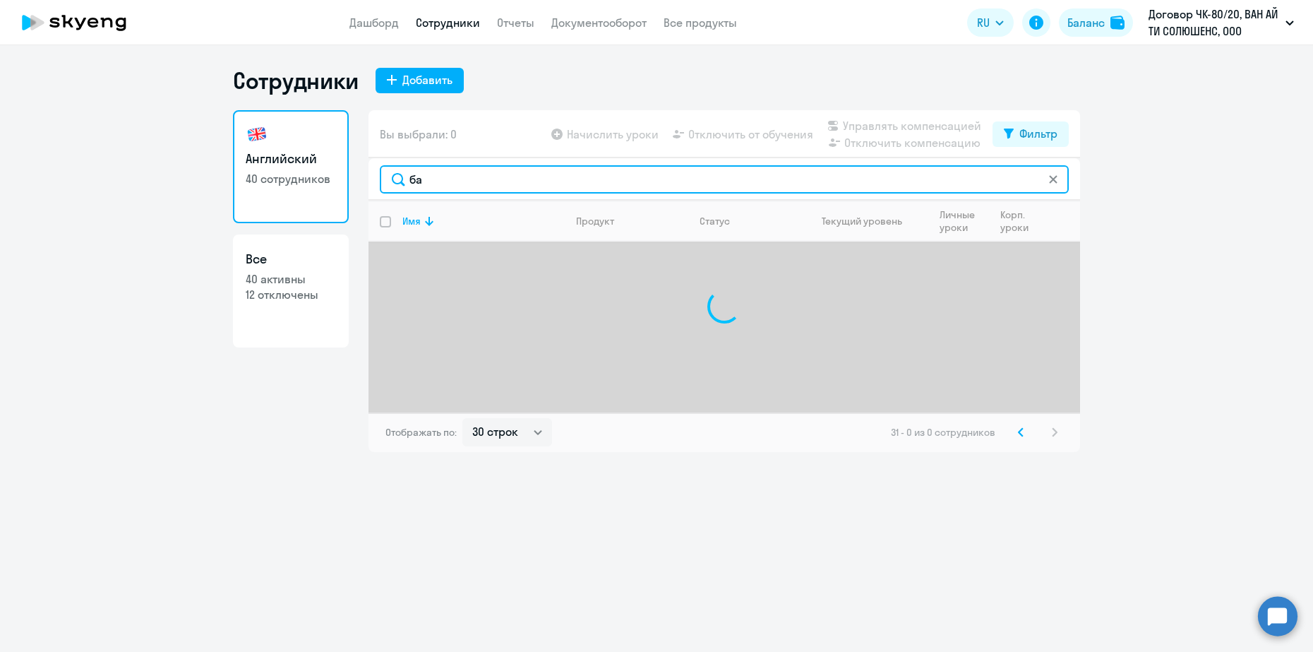
type input "б"
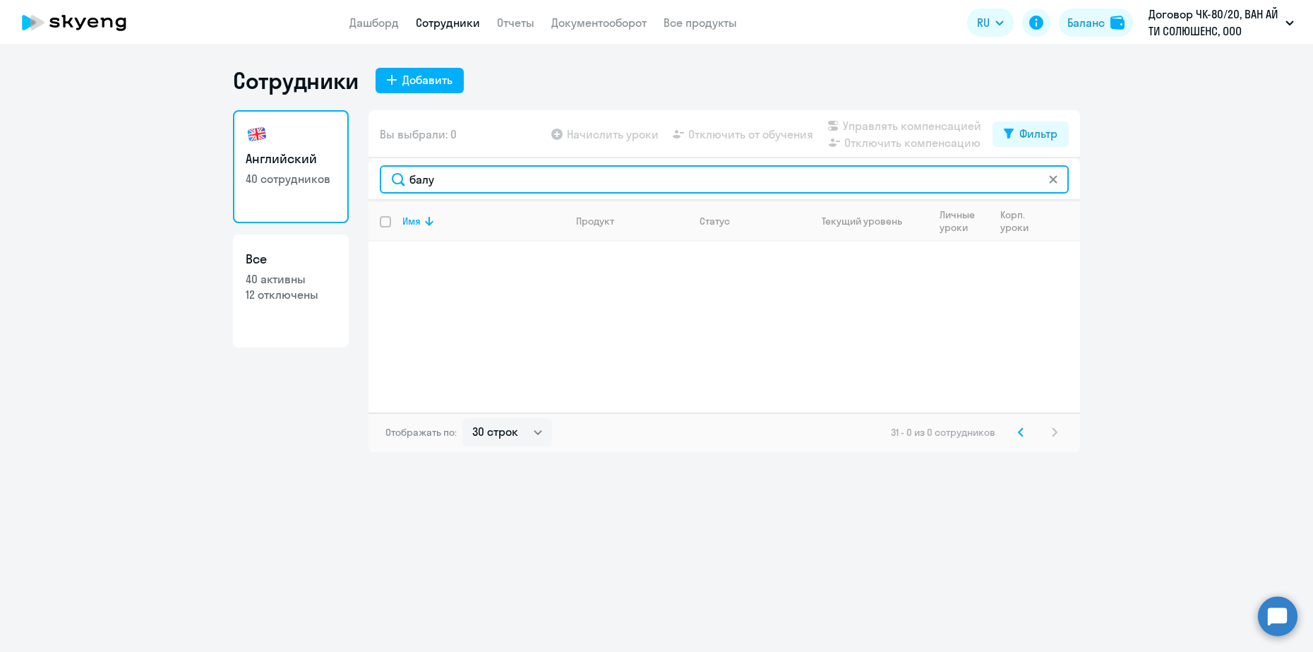
type input "балу"
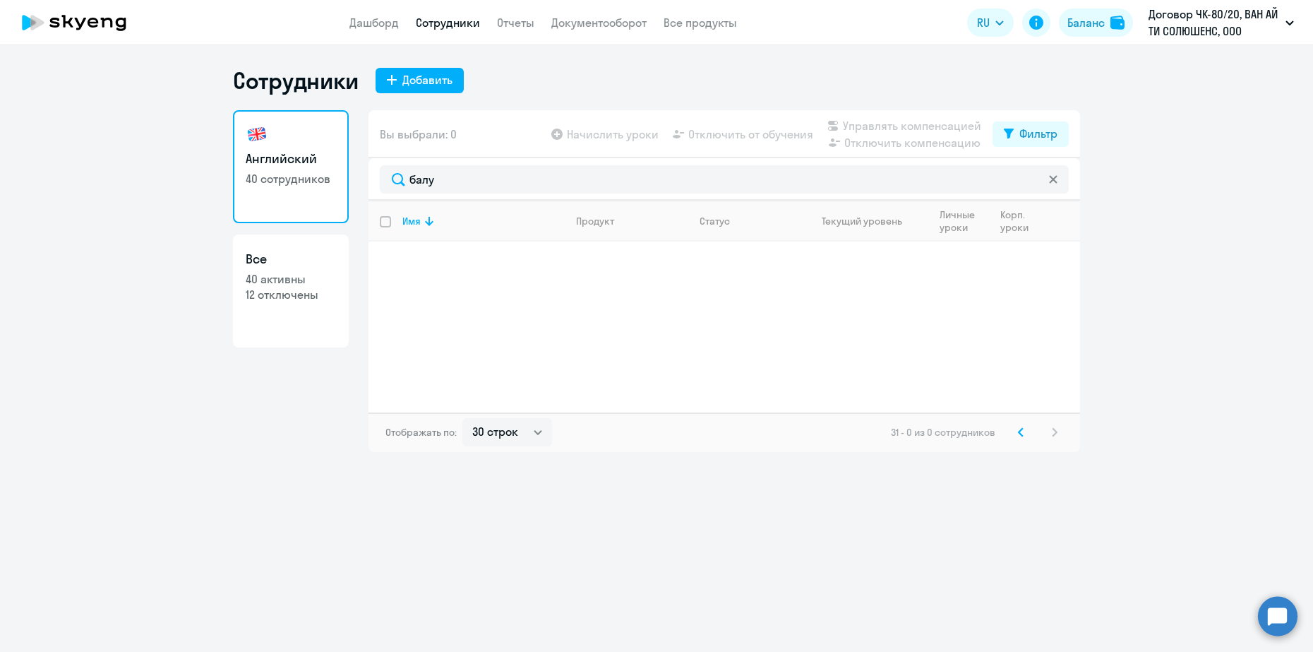
click at [1054, 178] on icon at bounding box center [1053, 179] width 8 height 8
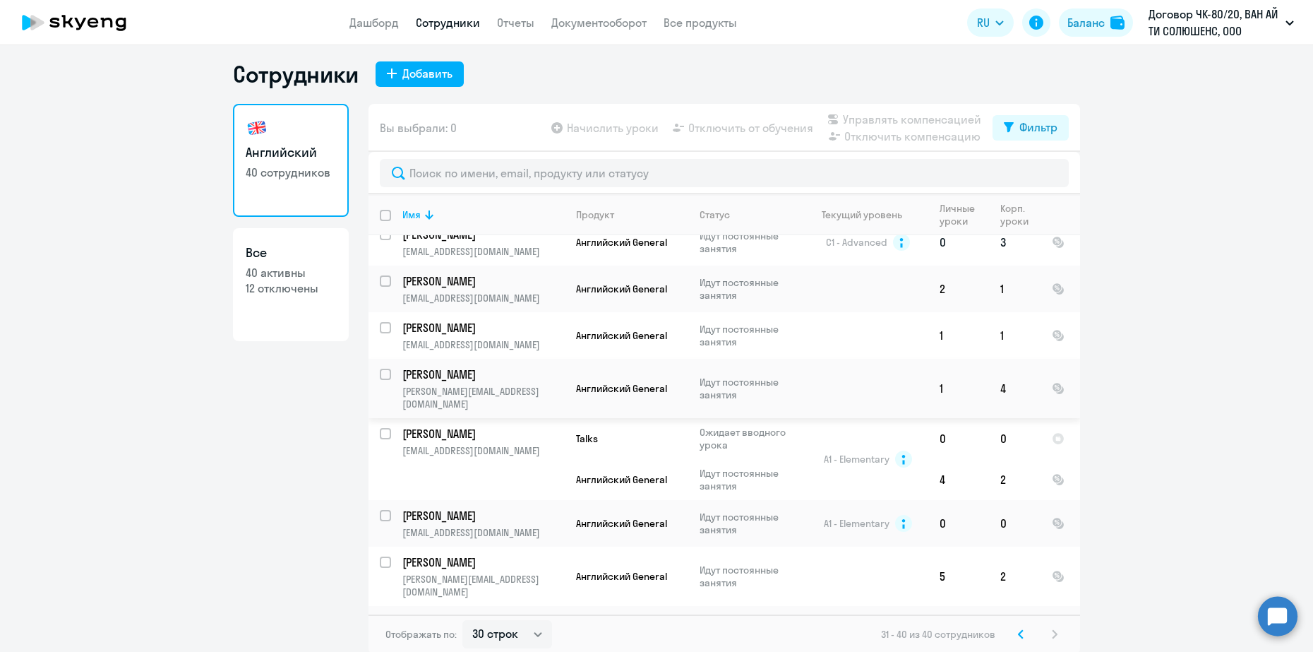
scroll to position [8, 0]
click at [366, 18] on link "Дашборд" at bounding box center [374, 23] width 49 height 14
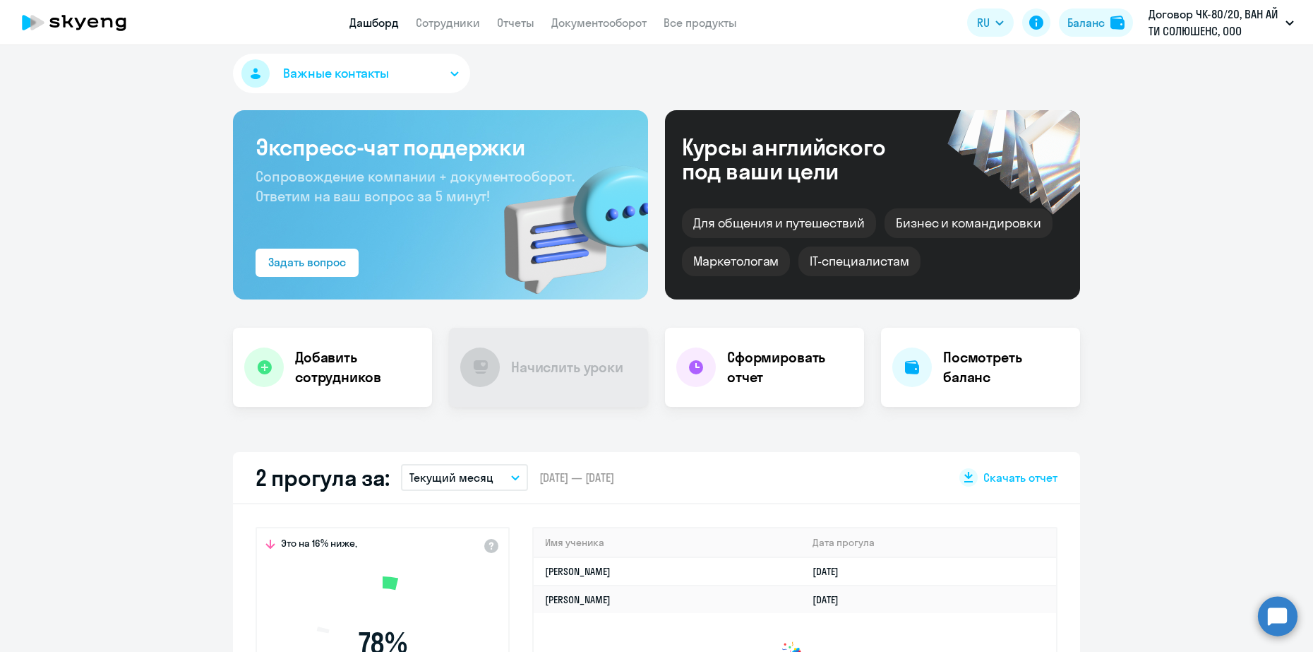
select select "30"
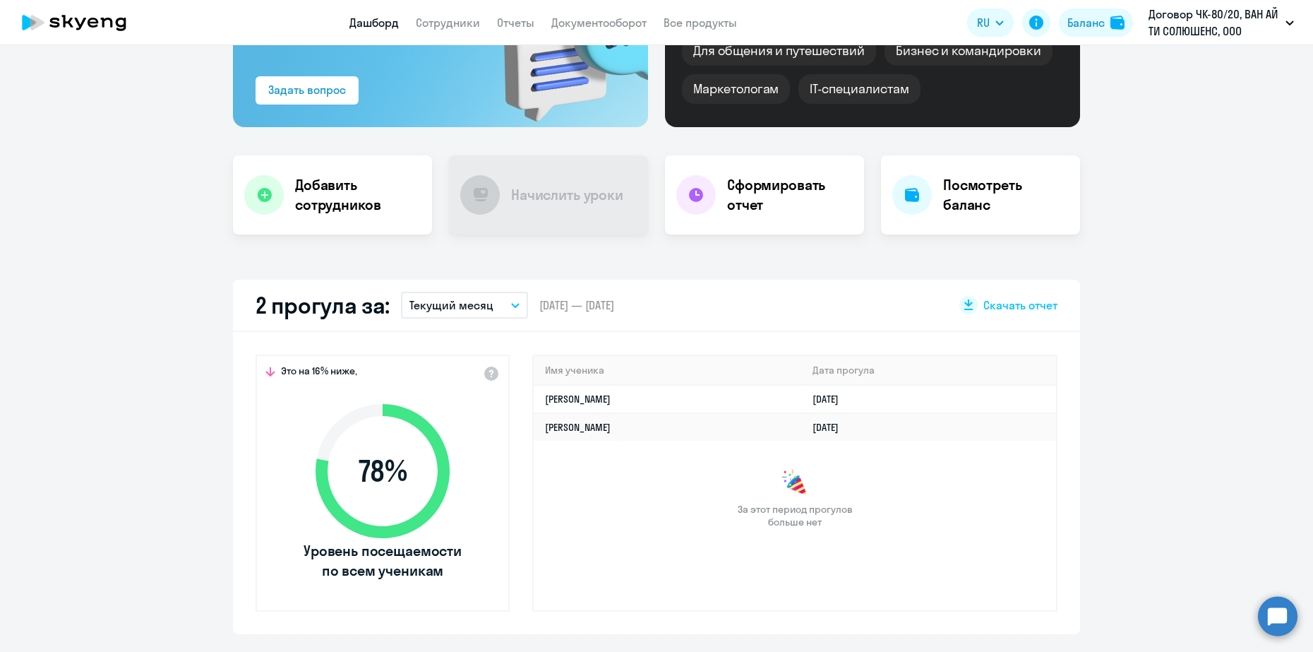
scroll to position [185, 0]
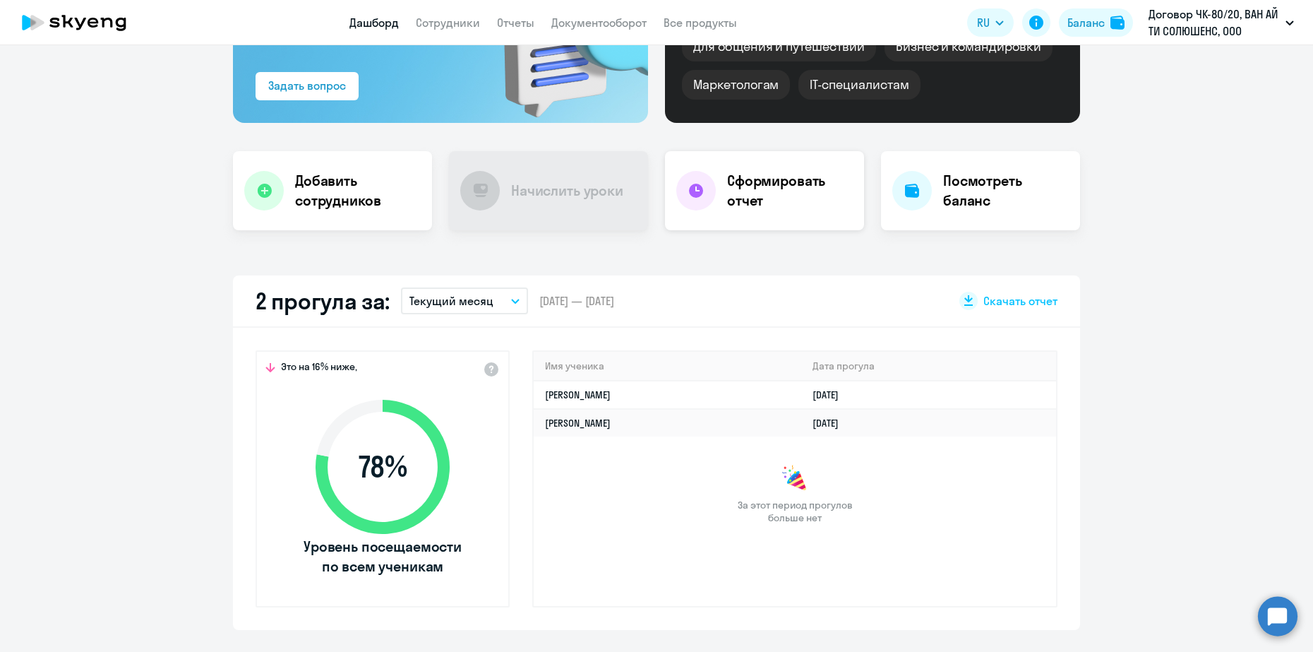
click at [757, 201] on h4 "Сформировать отчет" at bounding box center [790, 191] width 126 height 40
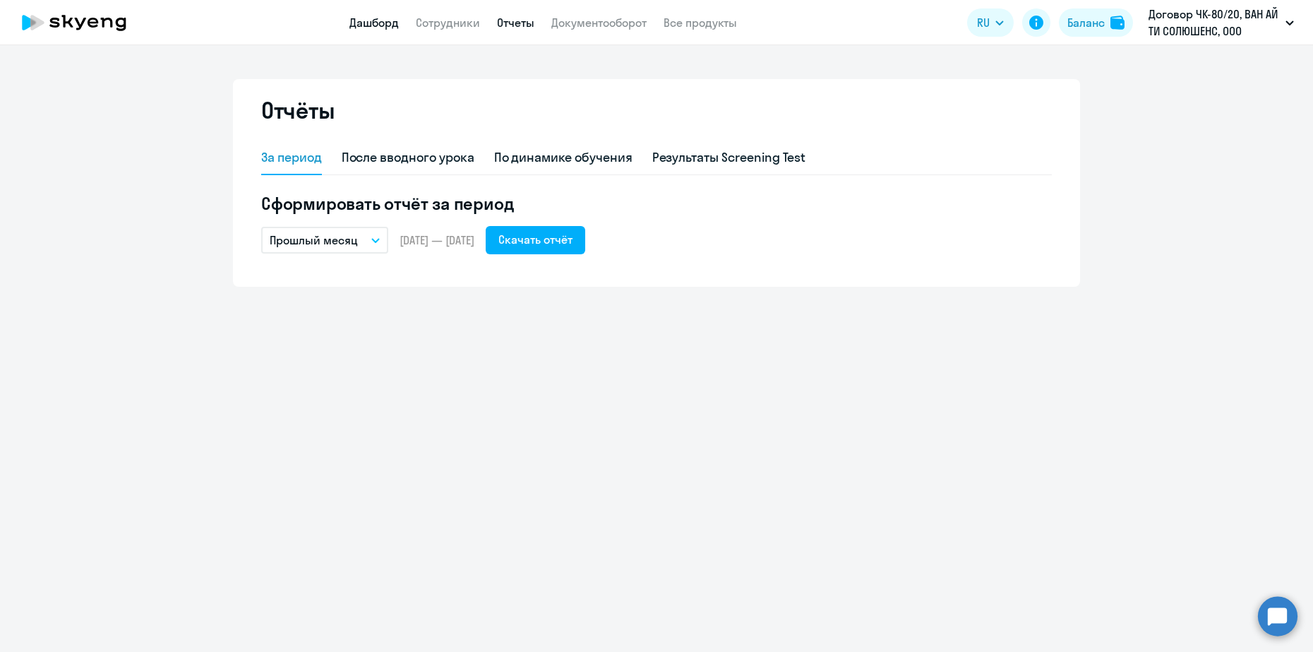
click at [368, 16] on link "Дашборд" at bounding box center [374, 23] width 49 height 14
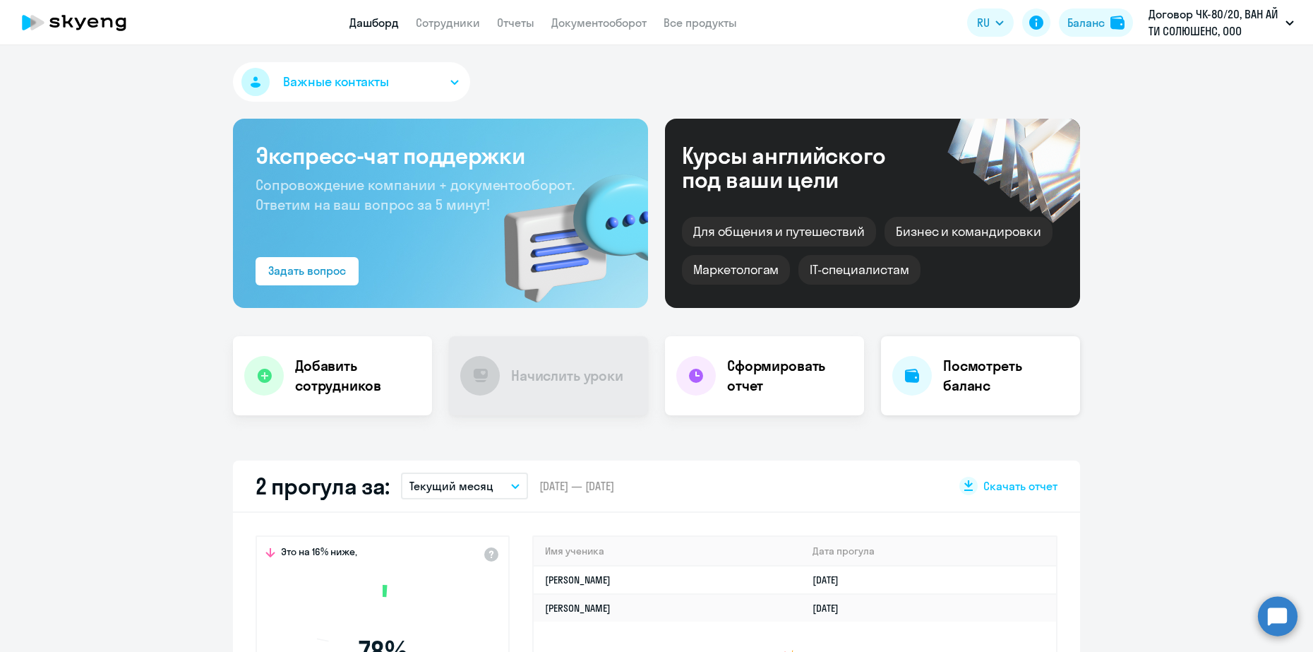
select select "30"
click at [952, 372] on h4 "Посмотреть баланс" at bounding box center [1006, 376] width 126 height 40
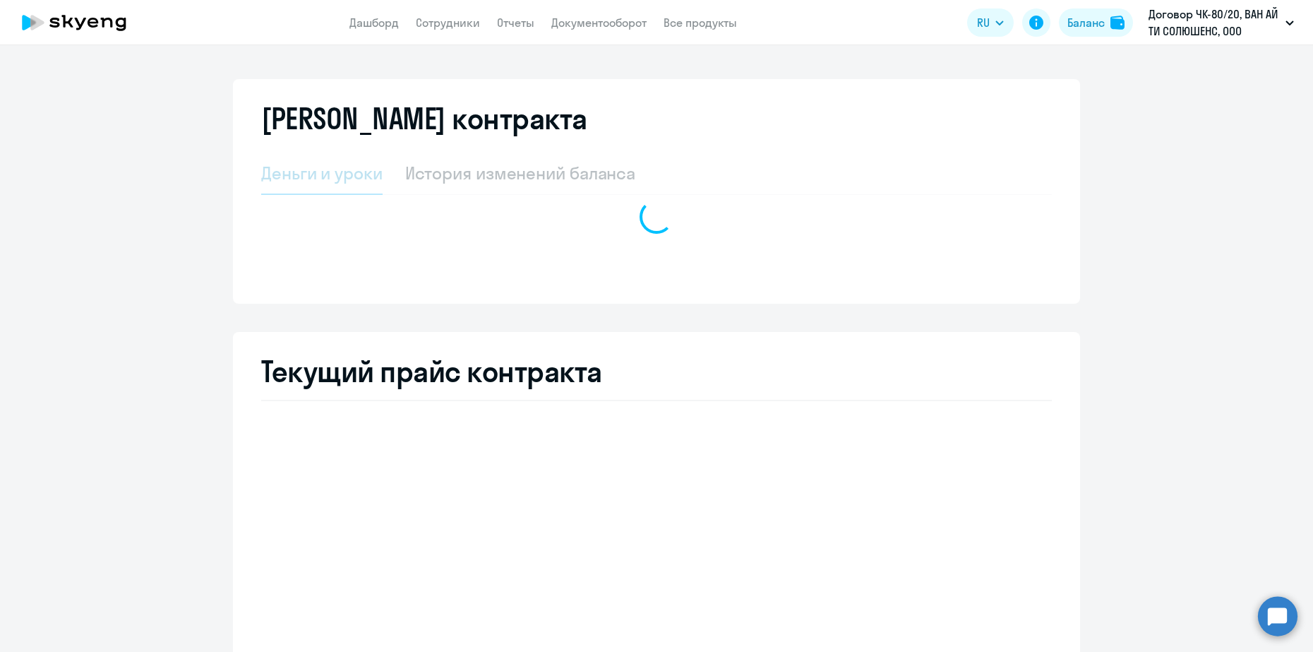
select select "english_adult_not_native_speaker"
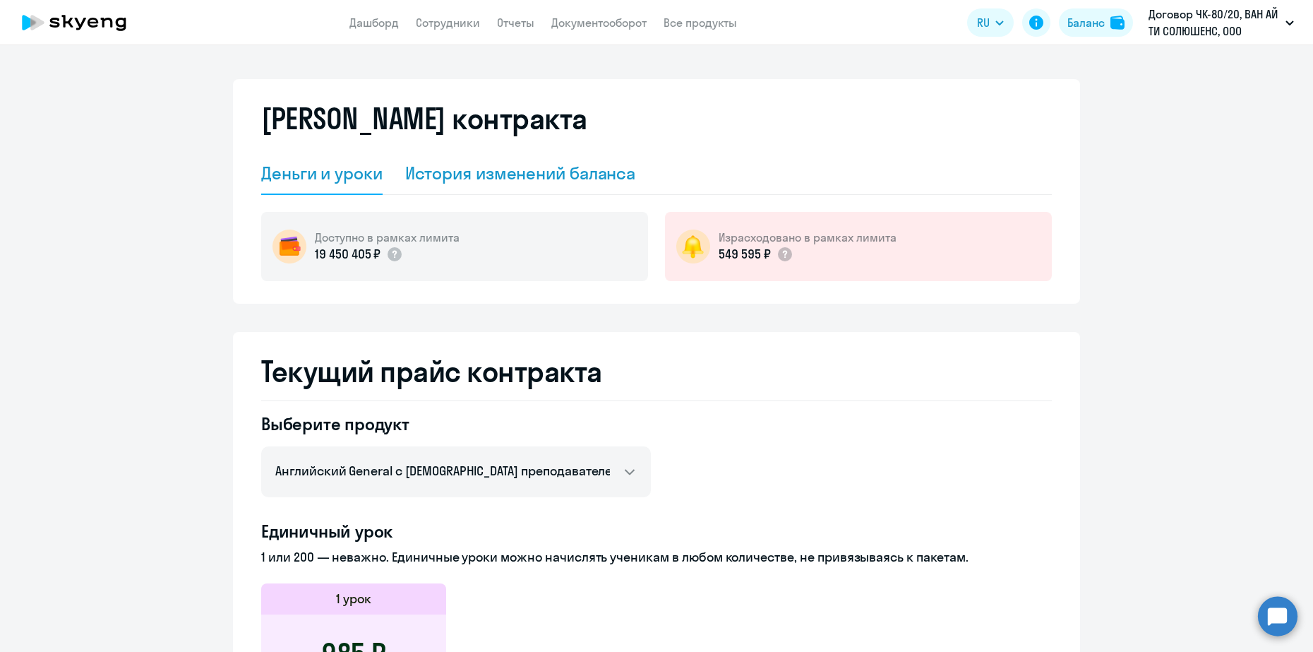
click at [597, 180] on div "История изменений баланса" at bounding box center [520, 173] width 231 height 23
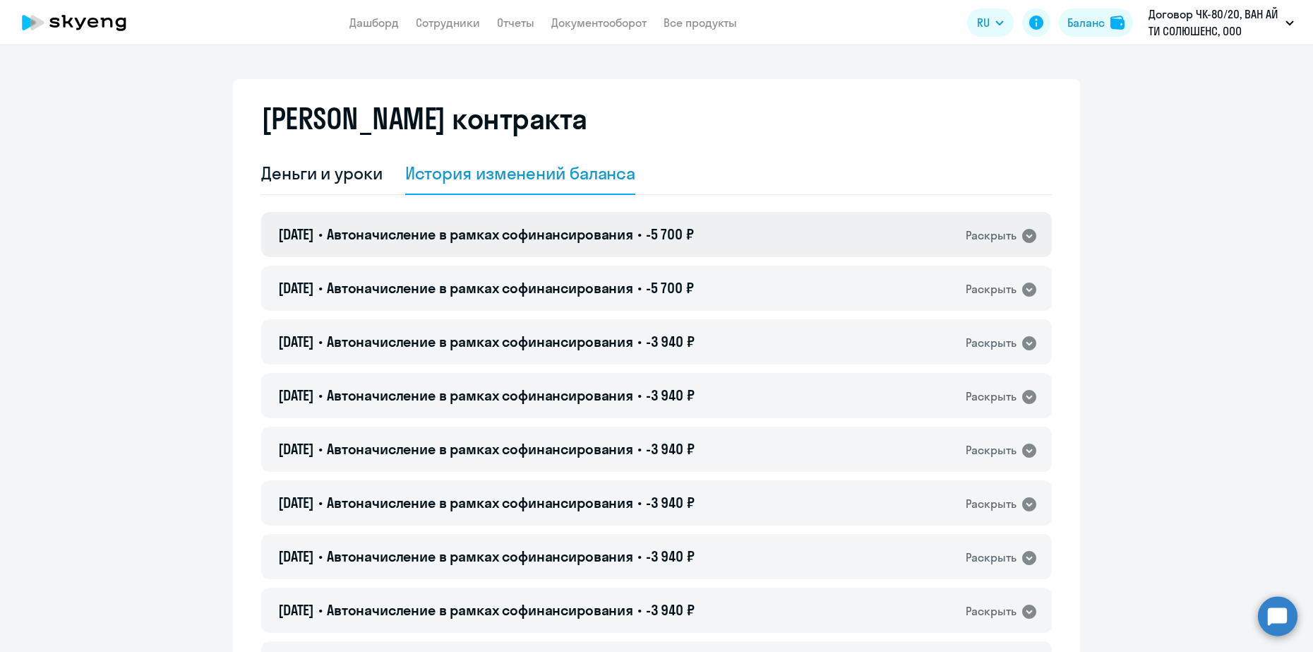
click at [434, 231] on span "Автоначисление в рамках софинансирования" at bounding box center [480, 234] width 306 height 18
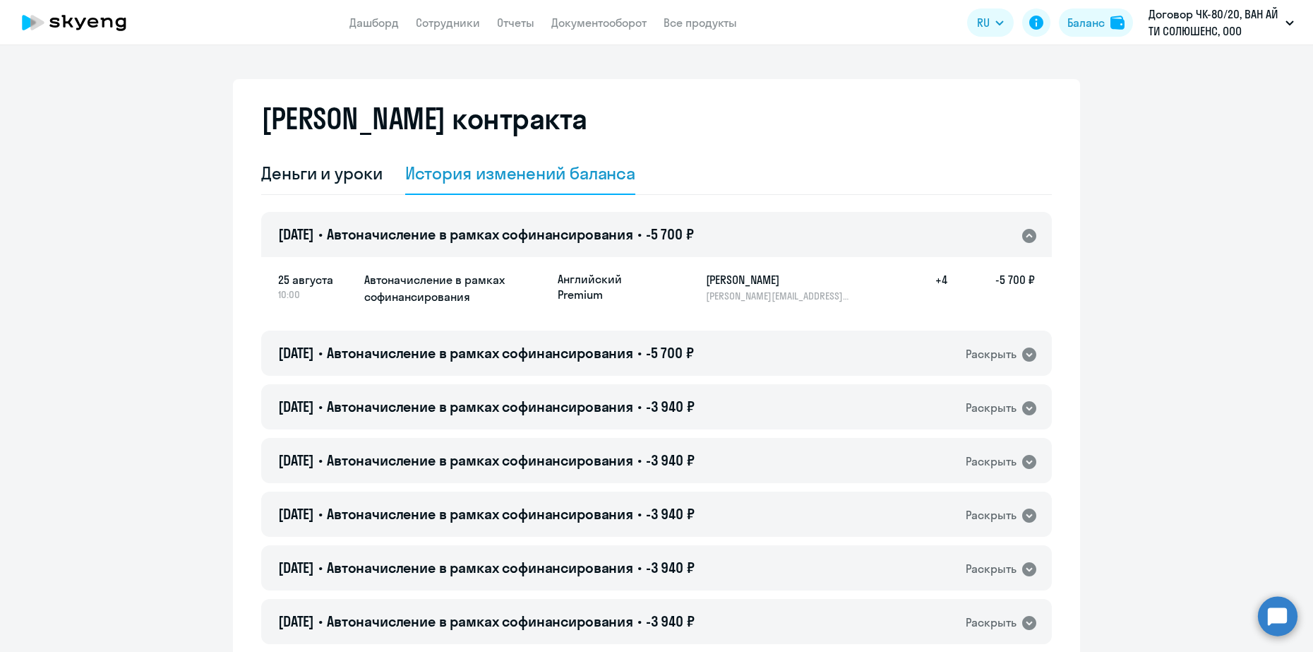
click at [434, 231] on span "Автоначисление в рамках софинансирования" at bounding box center [480, 234] width 306 height 18
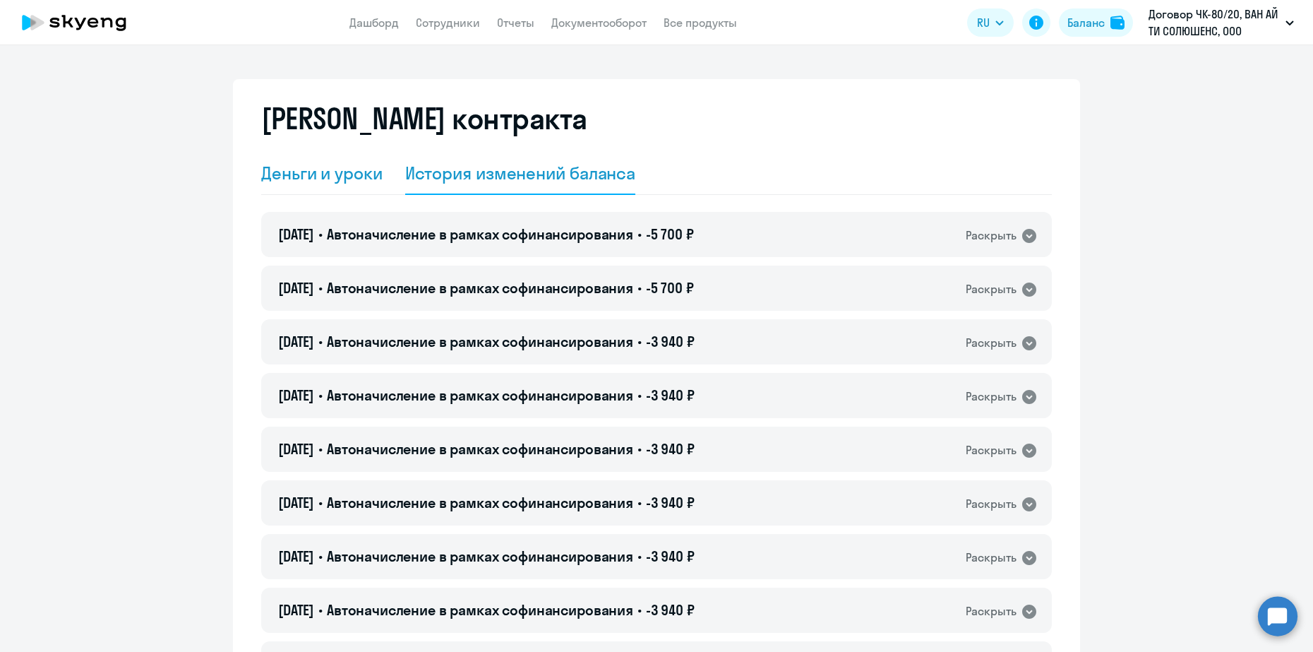
click at [320, 176] on div "Деньги и уроки" at bounding box center [321, 173] width 121 height 23
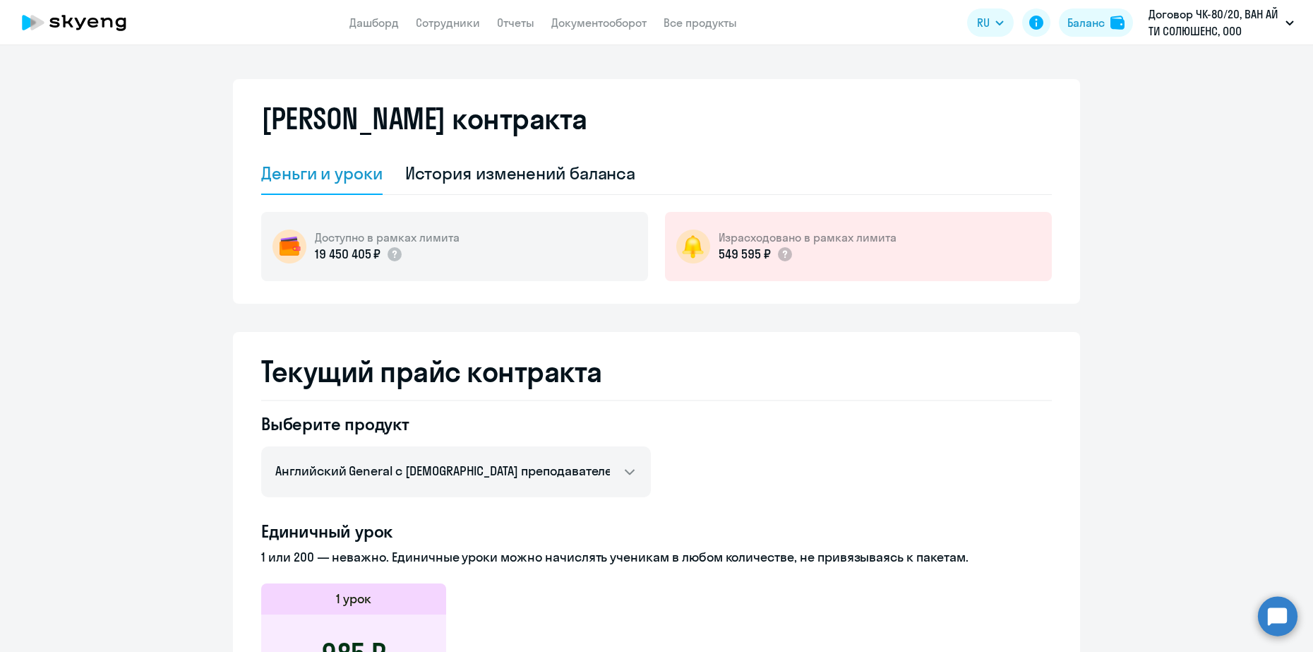
click at [366, 12] on app-header "Дашборд Сотрудники Отчеты Документооборот Все продукты Дашборд Сотрудники Отчет…" at bounding box center [656, 22] width 1313 height 45
click at [375, 24] on link "Дашборд" at bounding box center [374, 23] width 49 height 14
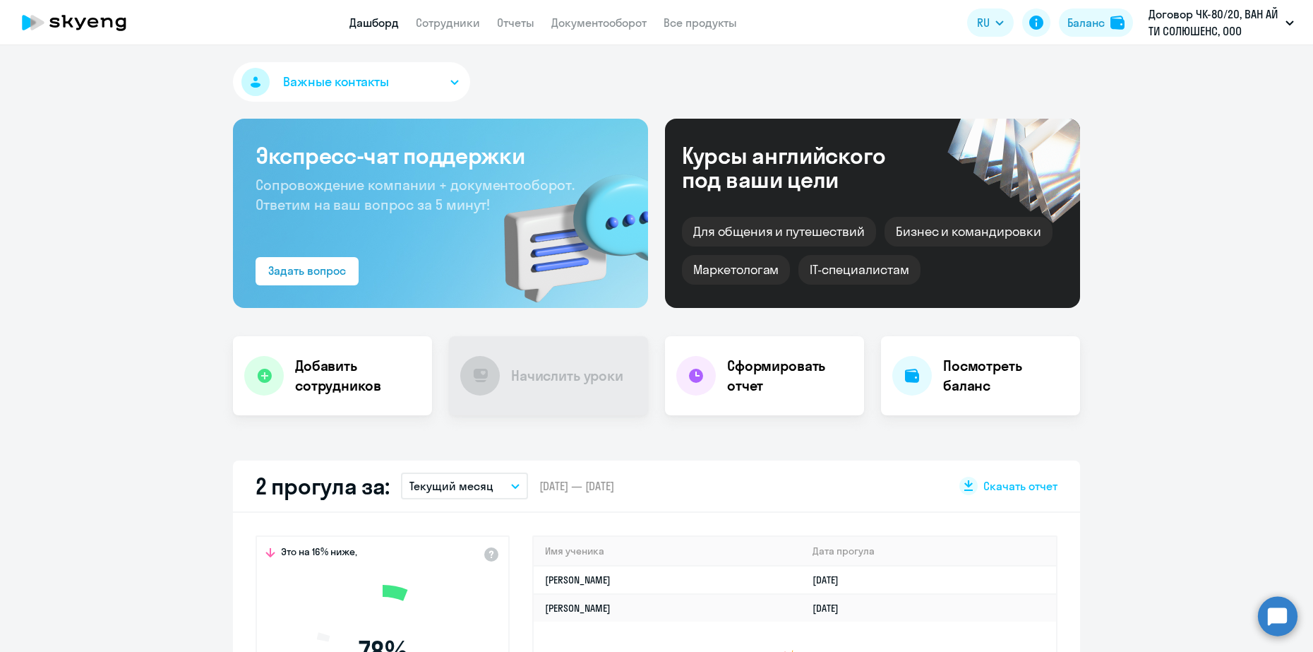
select select "30"
click at [476, 21] on link "Сотрудники" at bounding box center [448, 23] width 64 height 14
select select "30"
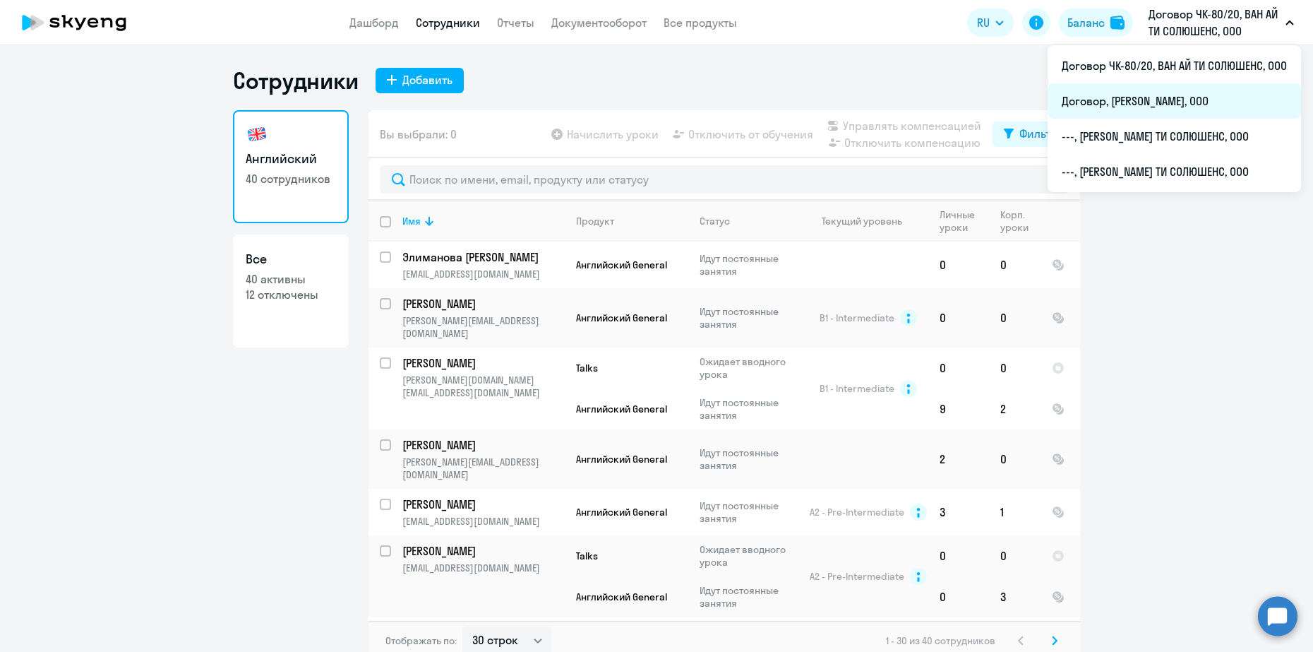
click at [1251, 96] on li "Договор, [PERSON_NAME], ООО" at bounding box center [1174, 100] width 253 height 35
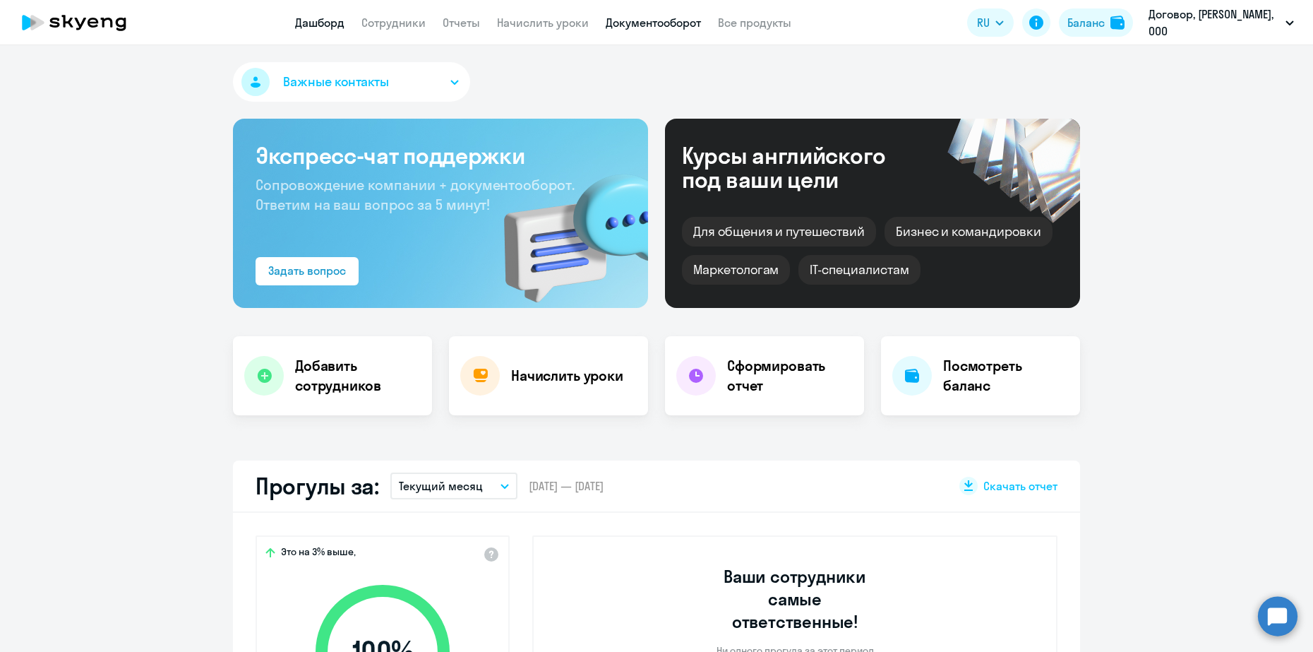
click at [655, 20] on link "Документооборот" at bounding box center [653, 23] width 95 height 14
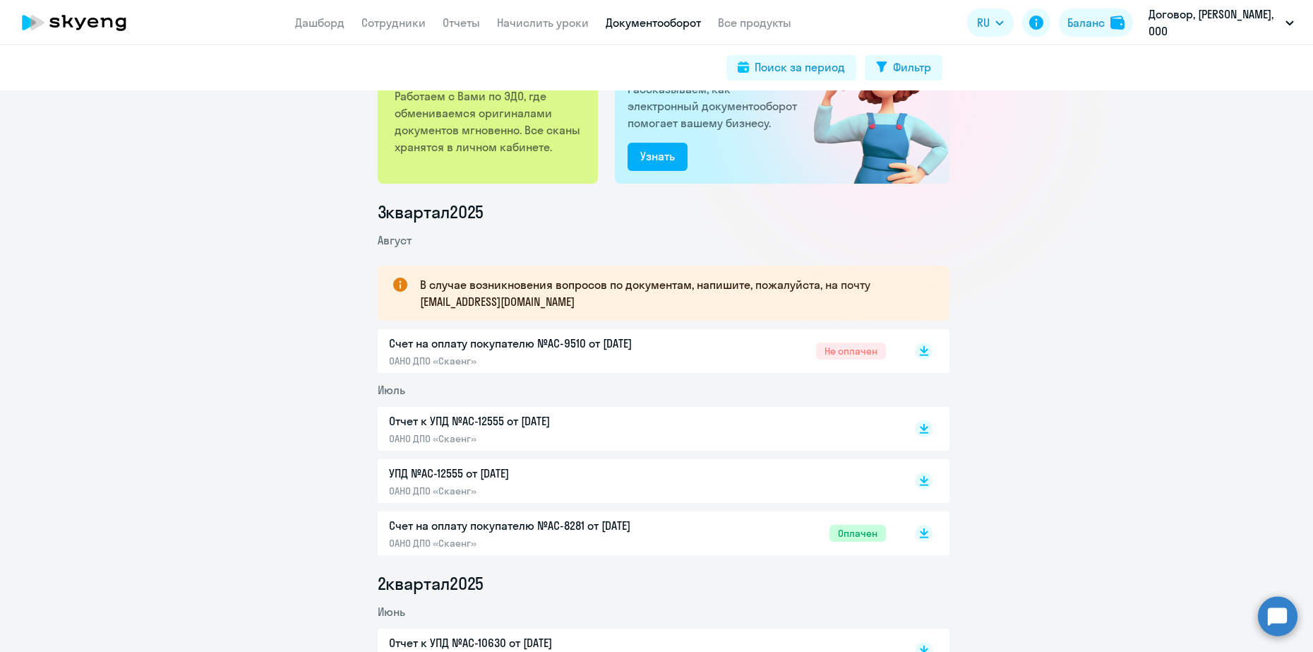
scroll to position [177, 0]
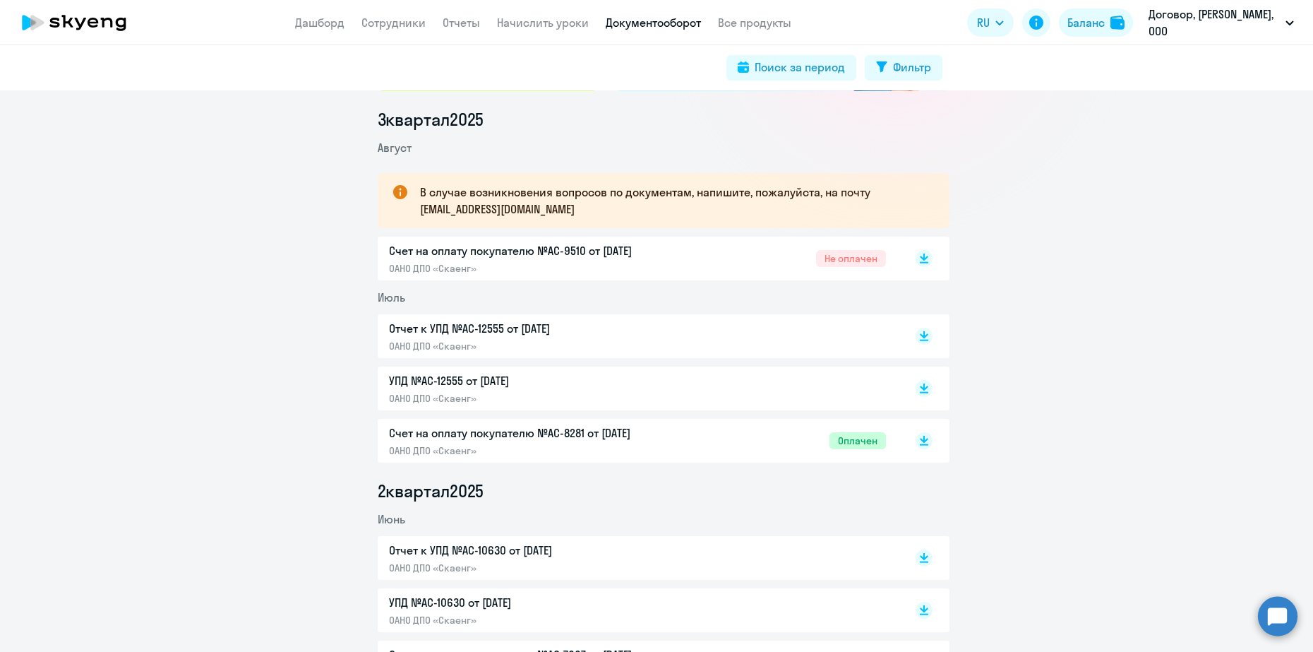
click at [596, 262] on p "ОАНО ДПО «Скаенг»" at bounding box center [537, 268] width 297 height 13
